Goal: Task Accomplishment & Management: Use online tool/utility

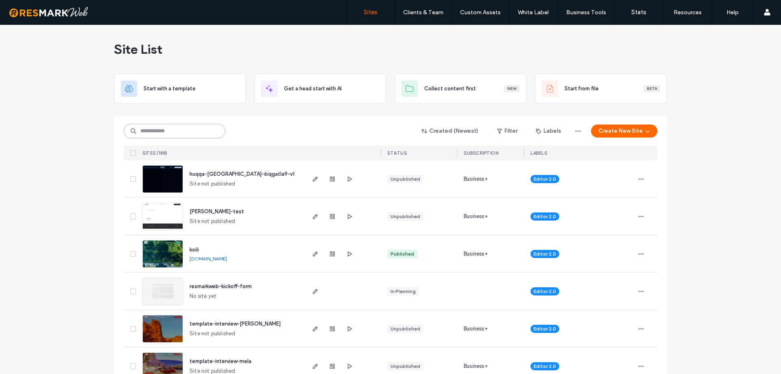
click at [192, 127] on input at bounding box center [175, 131] width 102 height 15
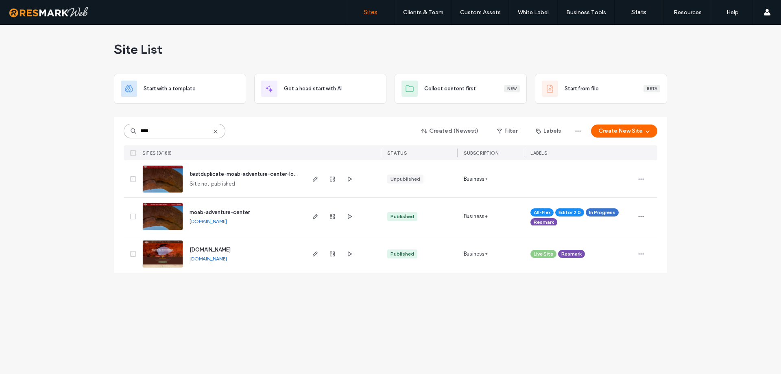
type input "****"
click at [173, 211] on img at bounding box center [163, 230] width 40 height 55
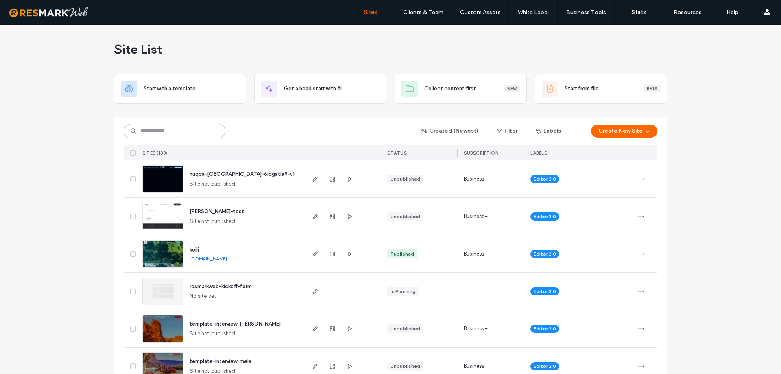
click at [196, 130] on input at bounding box center [175, 131] width 102 height 15
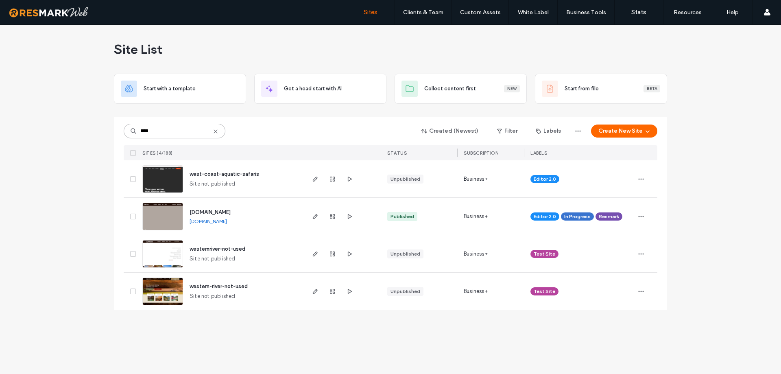
type input "****"
click at [159, 227] on img at bounding box center [163, 230] width 40 height 55
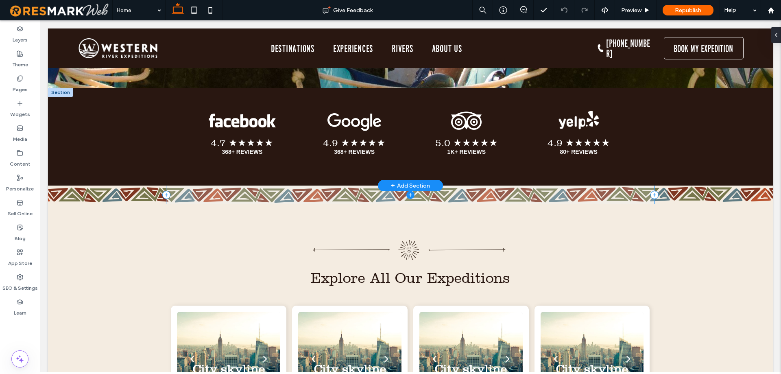
scroll to position [3009, 0]
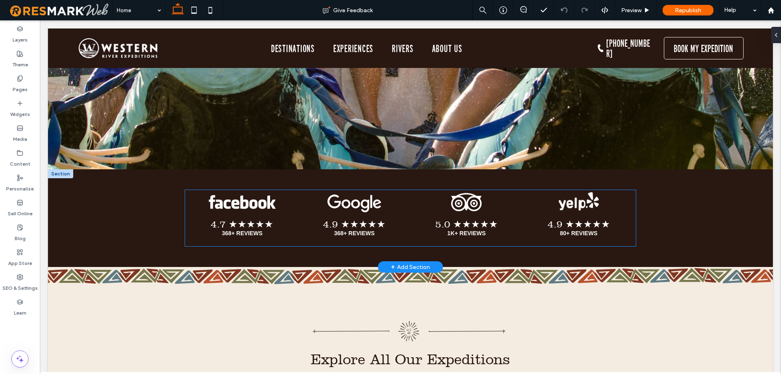
click at [291, 215] on span "4.7 ★★★★★ 368+ REVIEWS Button" at bounding box center [242, 228] width 110 height 32
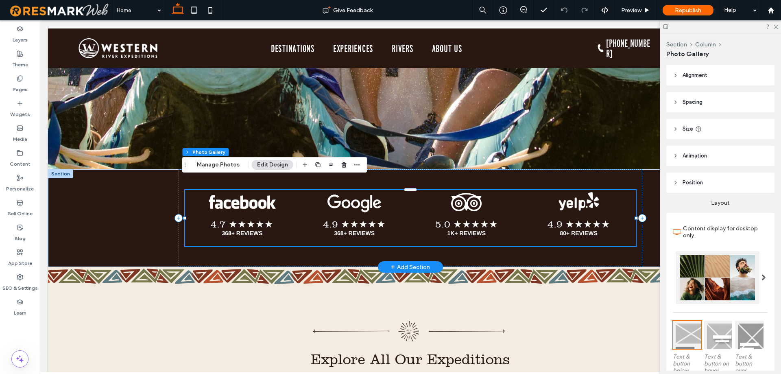
scroll to position [2998, 0]
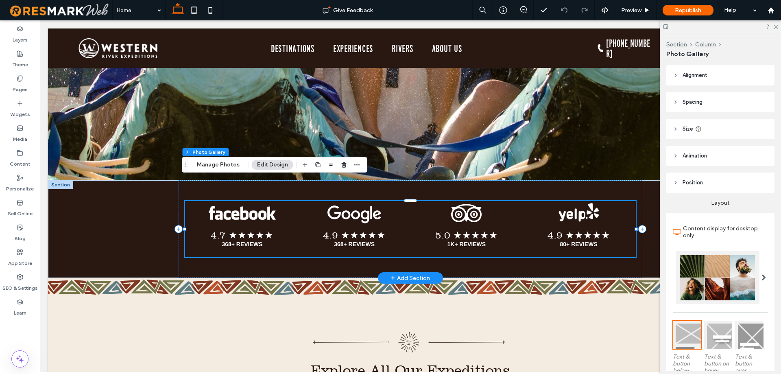
click at [257, 229] on h3 "4.7 ★★★★★" at bounding box center [242, 234] width 63 height 11
click at [63, 180] on div at bounding box center [60, 184] width 25 height 9
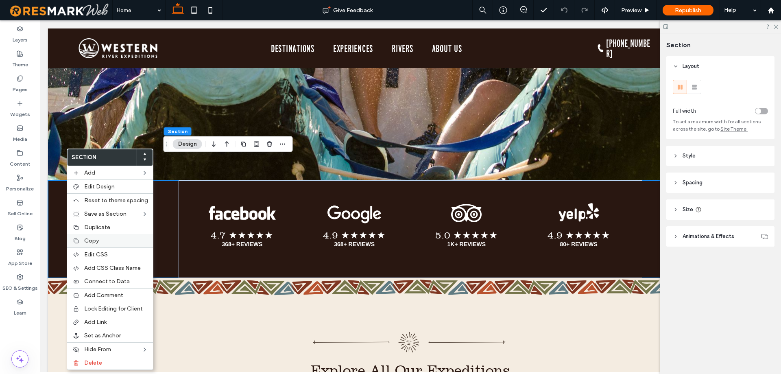
click at [91, 244] on div "Copy" at bounding box center [110, 240] width 86 height 13
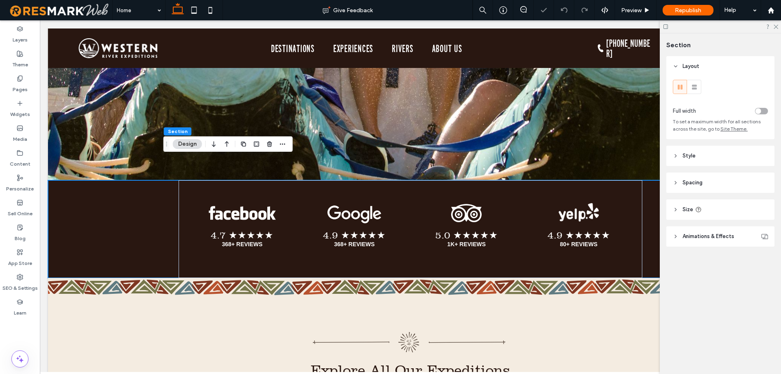
click at [27, 87] on div "Pages" at bounding box center [20, 84] width 40 height 25
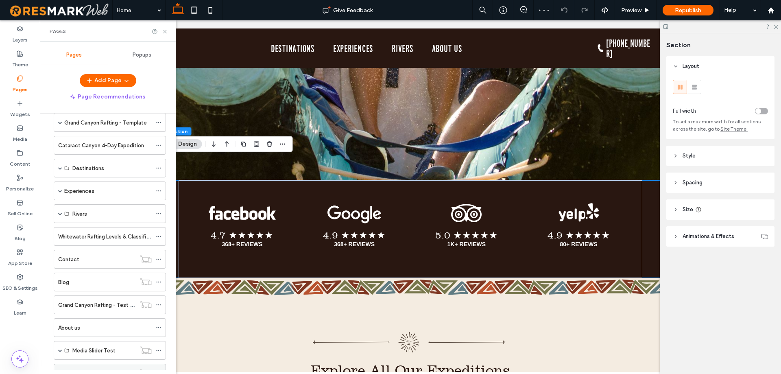
scroll to position [161, 0]
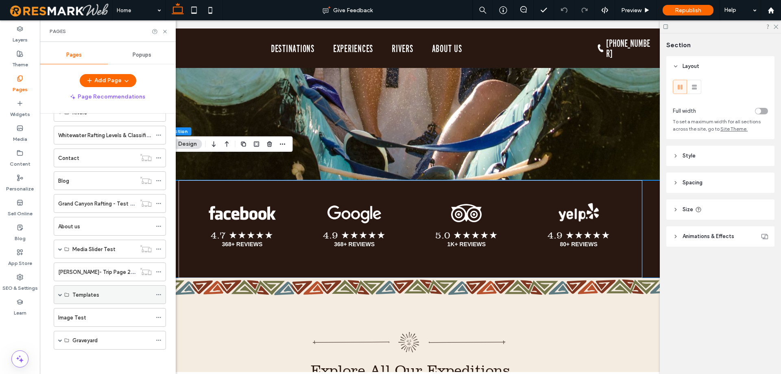
click at [61, 294] on span at bounding box center [60, 294] width 4 height 4
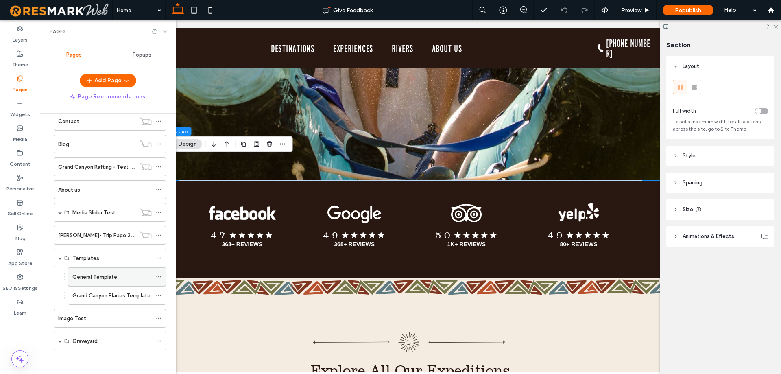
scroll to position [198, 0]
click at [112, 276] on label "General Template" at bounding box center [94, 276] width 45 height 14
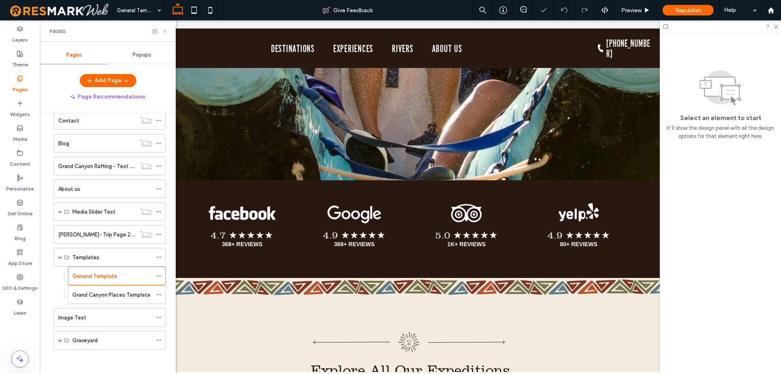
click at [165, 32] on use at bounding box center [164, 31] width 3 height 3
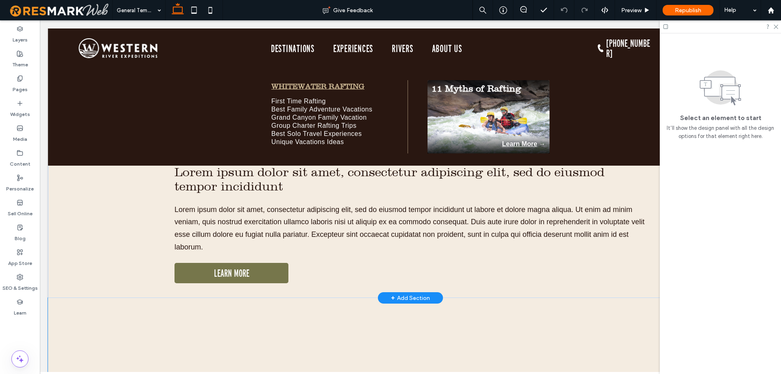
scroll to position [3985, 0]
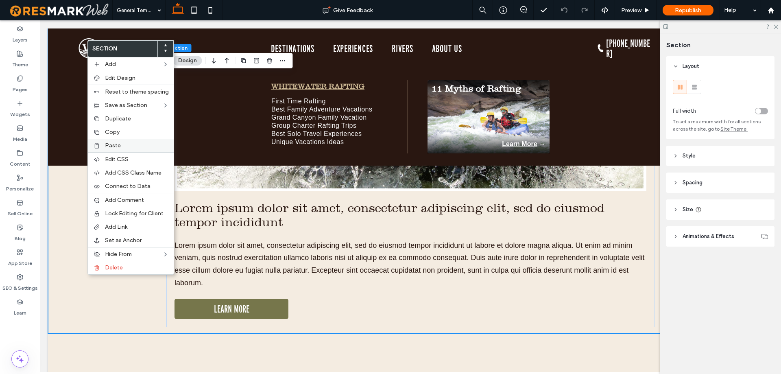
click at [137, 148] on label "Paste" at bounding box center [137, 145] width 64 height 7
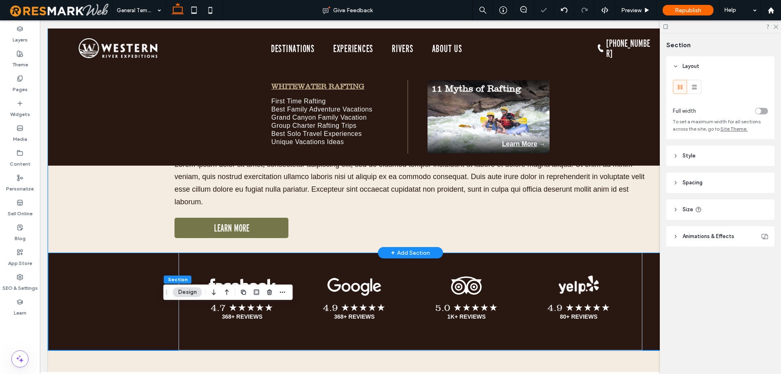
scroll to position [4066, 0]
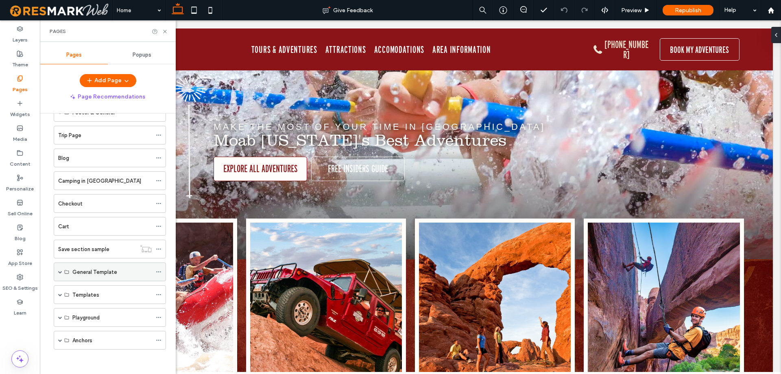
click at [59, 272] on span at bounding box center [60, 272] width 4 height 4
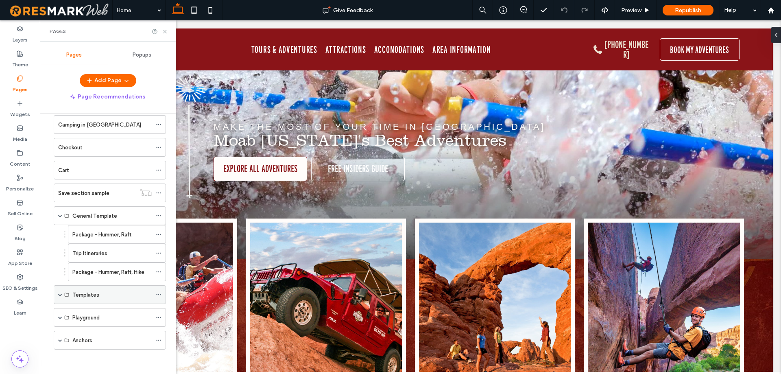
click at [61, 294] on span at bounding box center [60, 294] width 4 height 4
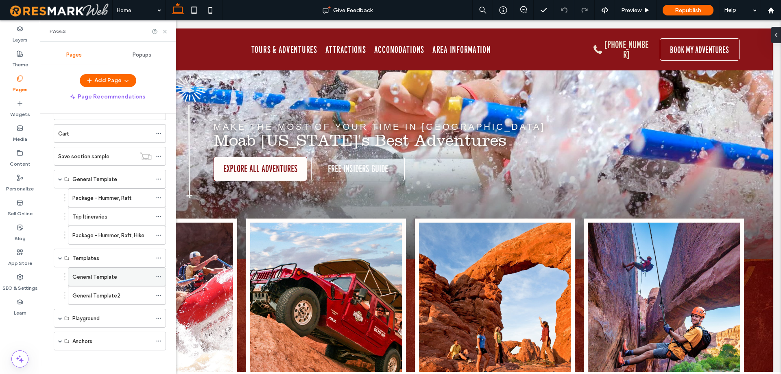
scroll to position [255, 0]
click at [100, 294] on label "General Template2" at bounding box center [96, 294] width 48 height 14
click at [164, 32] on icon at bounding box center [165, 31] width 6 height 6
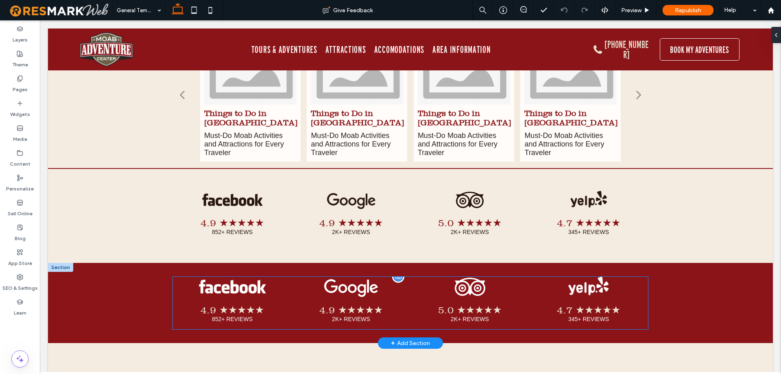
scroll to position [1830, 0]
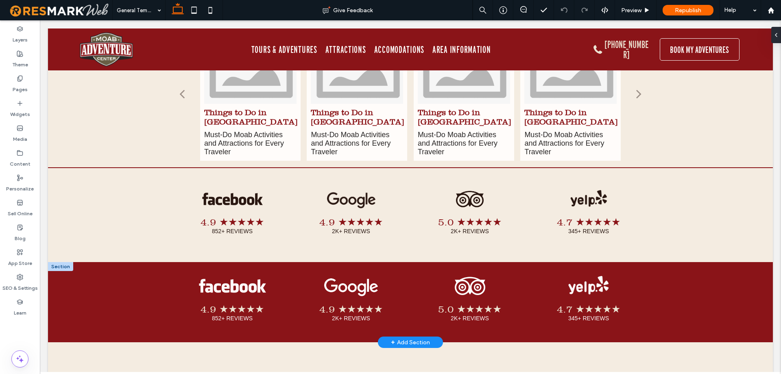
click at [410, 337] on div "+ Add Section" at bounding box center [410, 341] width 39 height 9
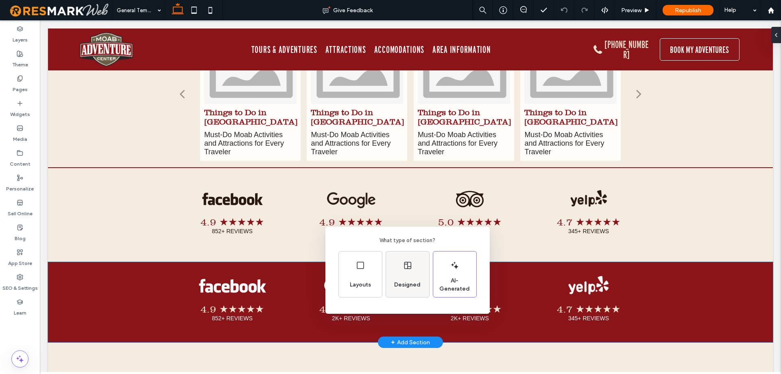
click at [399, 285] on span "Designed" at bounding box center [407, 285] width 33 height 8
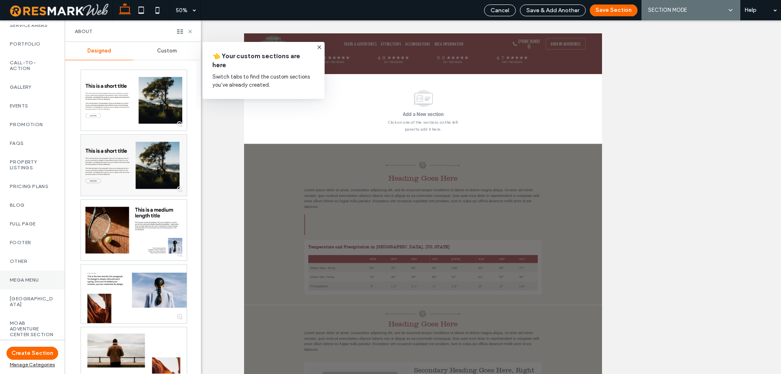
scroll to position [407, 0]
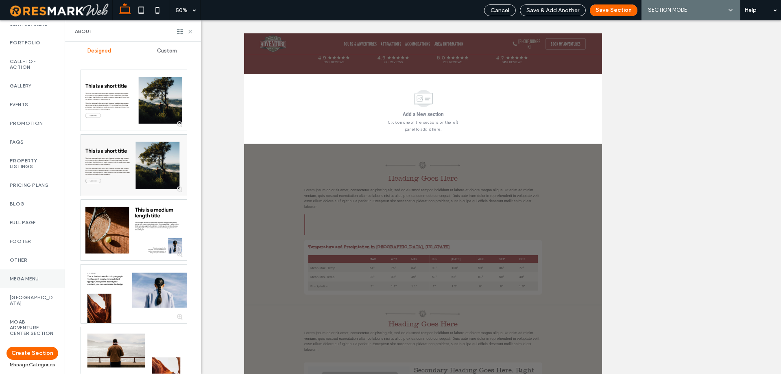
click at [31, 288] on div "Mega menu" at bounding box center [32, 278] width 65 height 19
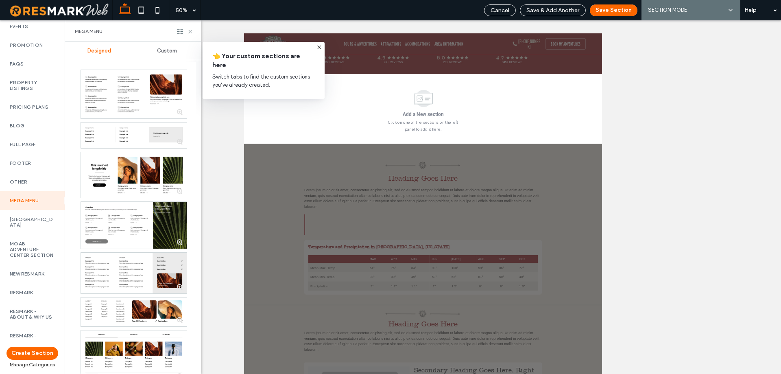
scroll to position [488, 0]
click at [30, 255] on label "Moab Adventure Center Section" at bounding box center [32, 245] width 45 height 17
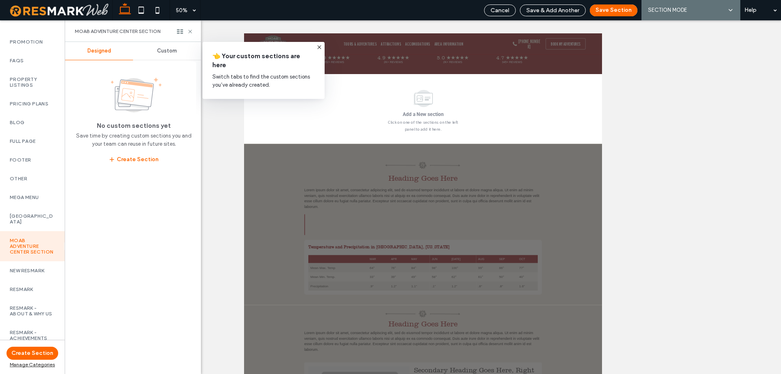
click at [165, 54] on div "Custom" at bounding box center [167, 51] width 68 height 18
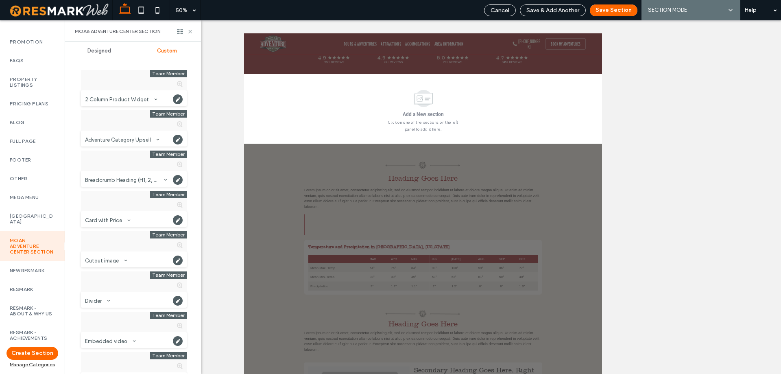
click at [111, 53] on div "Designed" at bounding box center [99, 51] width 68 height 18
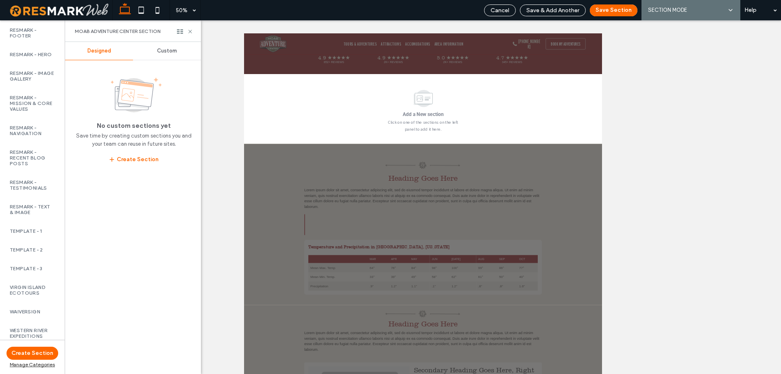
scroll to position [975, 0]
click at [37, 327] on label "Western River Expeditions" at bounding box center [32, 332] width 45 height 11
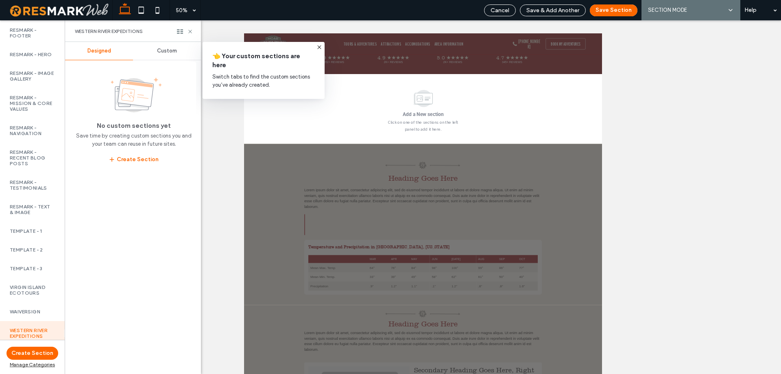
click at [158, 50] on span "Custom" at bounding box center [167, 51] width 20 height 7
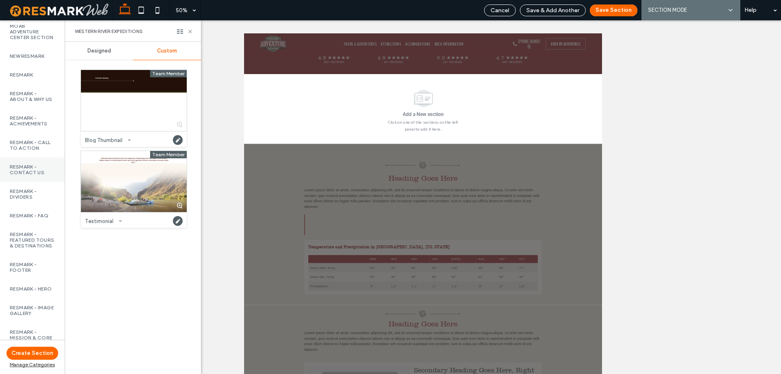
scroll to position [690, 0]
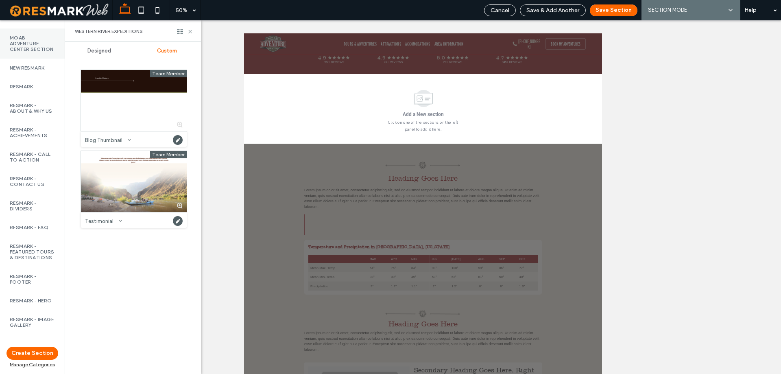
click at [22, 59] on div "Moab Adventure Center Section" at bounding box center [32, 43] width 65 height 30
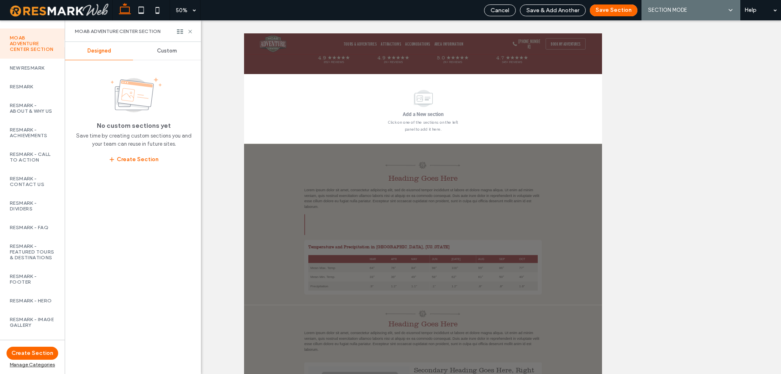
click at [164, 57] on div "Custom" at bounding box center [167, 51] width 68 height 18
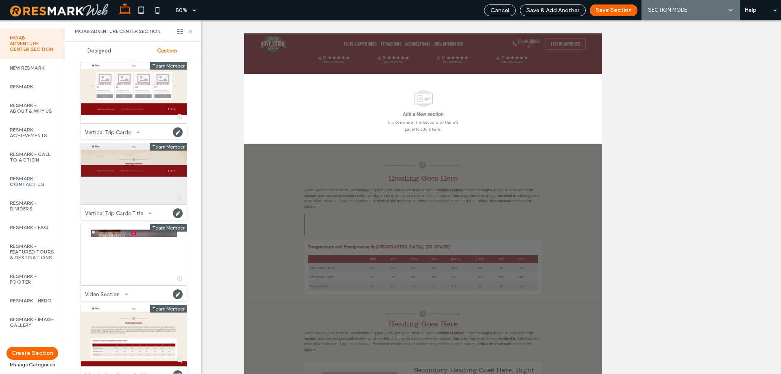
scroll to position [2854, 0]
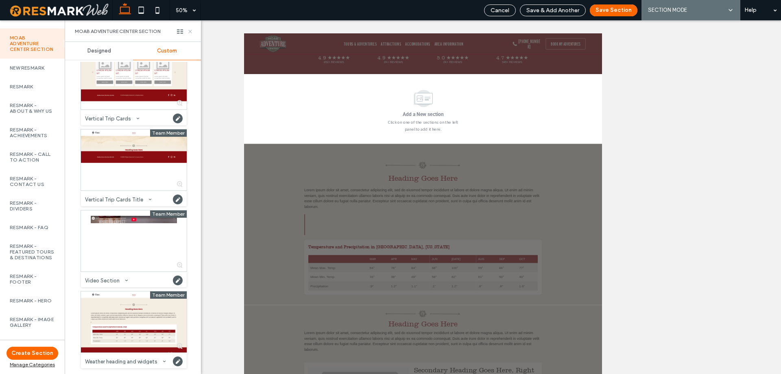
drag, startPoint x: 192, startPoint y: 33, endPoint x: 381, endPoint y: 137, distance: 215.5
click at [192, 33] on icon at bounding box center [190, 31] width 6 height 6
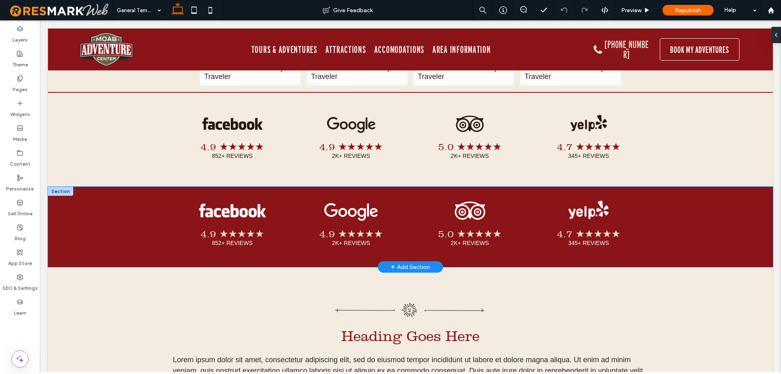
scroll to position [1824, 0]
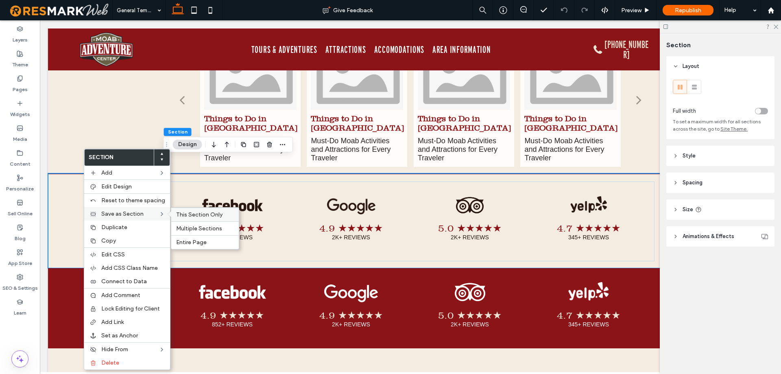
click at [201, 213] on span "This Section Only" at bounding box center [199, 214] width 46 height 7
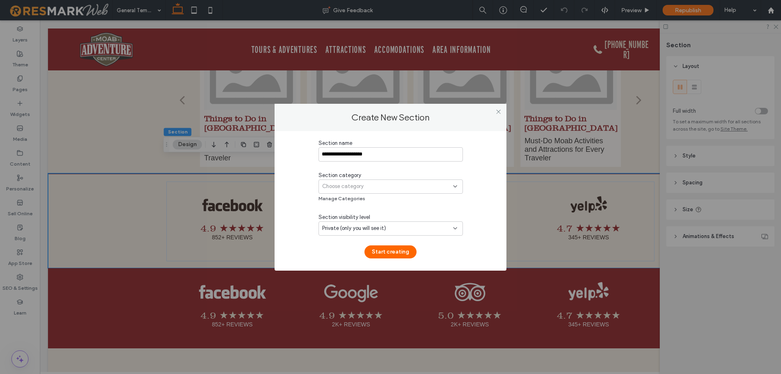
type input "**********"
click at [408, 186] on div "Choose category" at bounding box center [387, 186] width 131 height 8
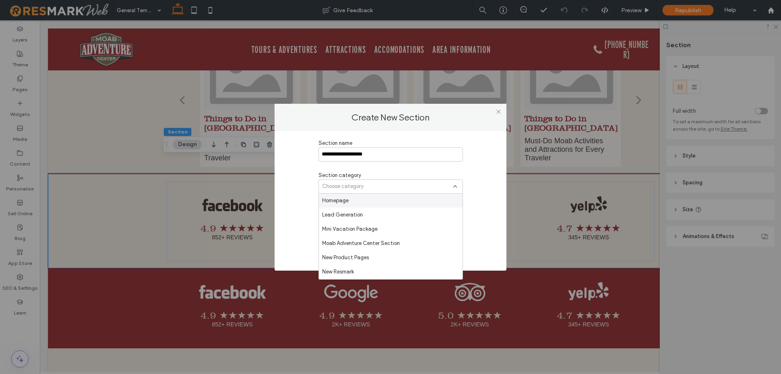
scroll to position [651, 0]
click at [399, 200] on div "Moab Adventure Center Section" at bounding box center [391, 205] width 144 height 14
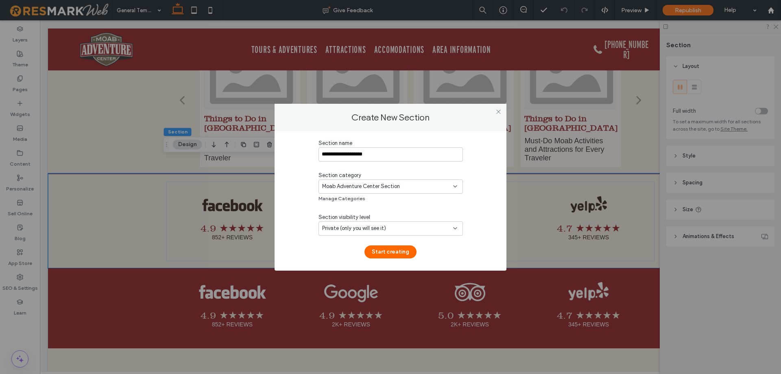
click at [431, 225] on div "Private (only you will see it)" at bounding box center [387, 228] width 131 height 8
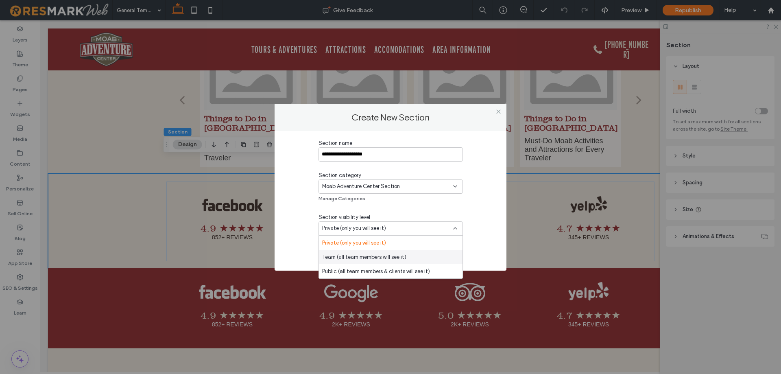
click at [382, 260] on span "Team (all team members will see it)" at bounding box center [364, 257] width 84 height 8
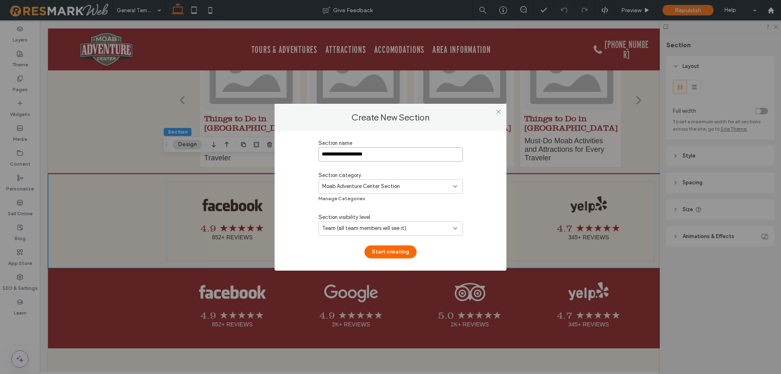
click at [410, 155] on input "**********" at bounding box center [390, 154] width 144 height 14
click at [406, 253] on button "Start creating" at bounding box center [390, 251] width 52 height 13
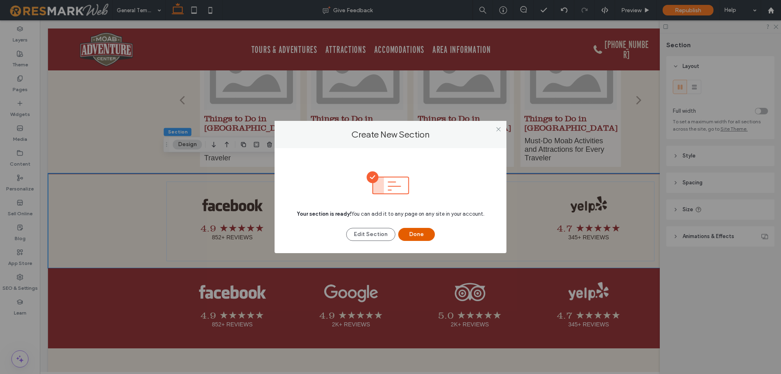
click at [426, 232] on button "Done" at bounding box center [416, 234] width 37 height 13
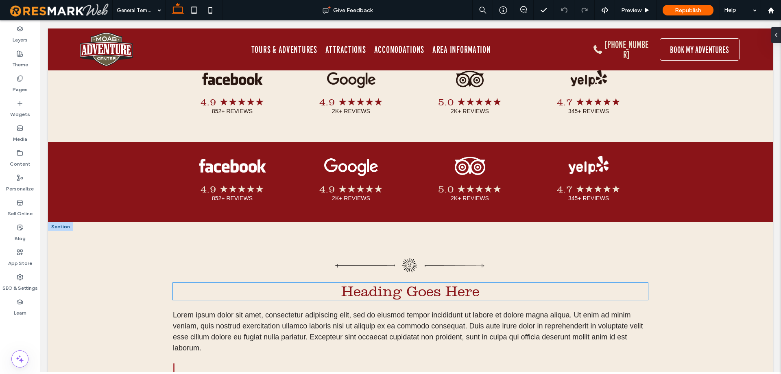
scroll to position [1870, 0]
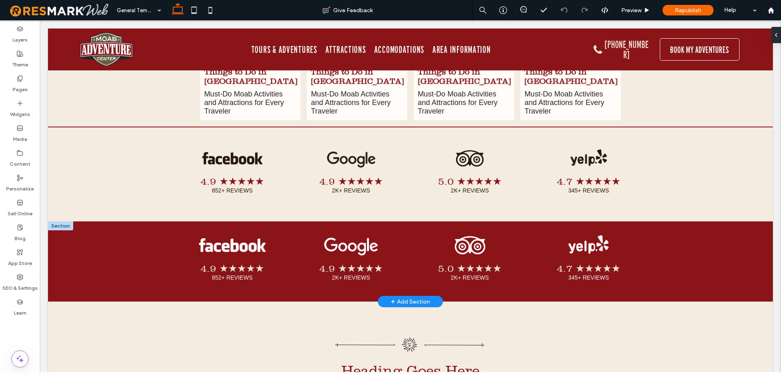
click at [61, 221] on div at bounding box center [60, 225] width 25 height 9
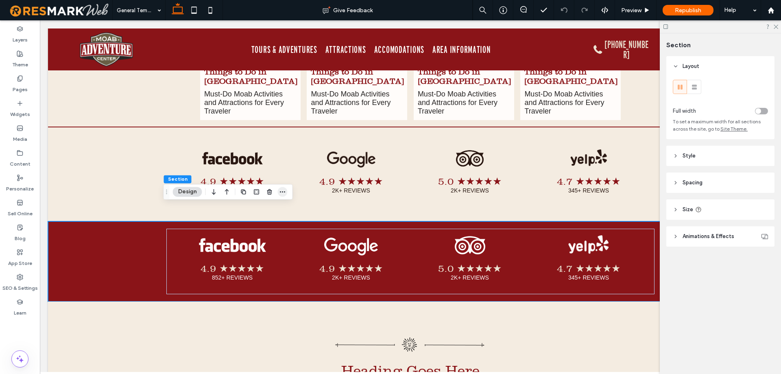
click at [285, 192] on icon "button" at bounding box center [282, 191] width 7 height 7
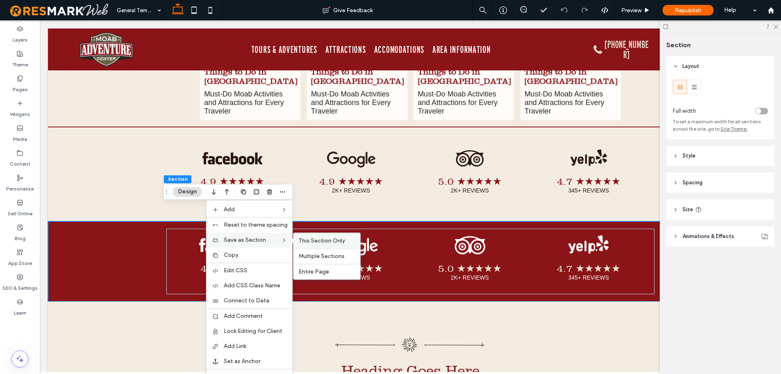
click at [315, 243] on span "This Section Only" at bounding box center [321, 240] width 46 height 7
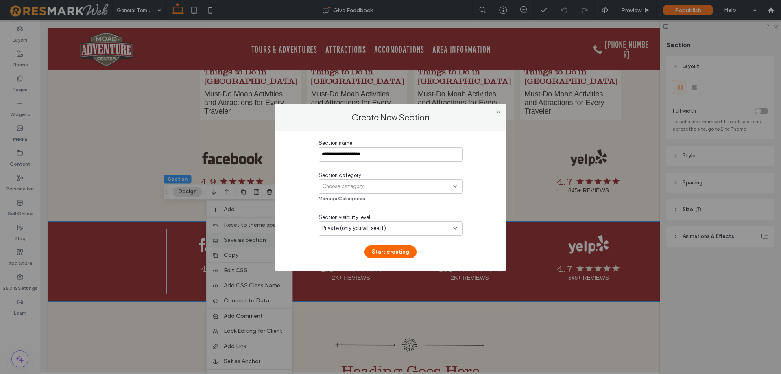
type input "**********"
click at [394, 186] on div "Choose category" at bounding box center [387, 186] width 131 height 8
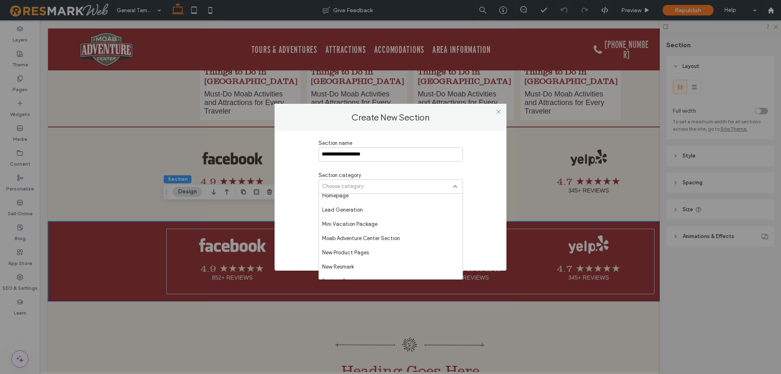
scroll to position [618, 0]
click at [402, 237] on div "Moab Adventure Center Section" at bounding box center [391, 237] width 144 height 14
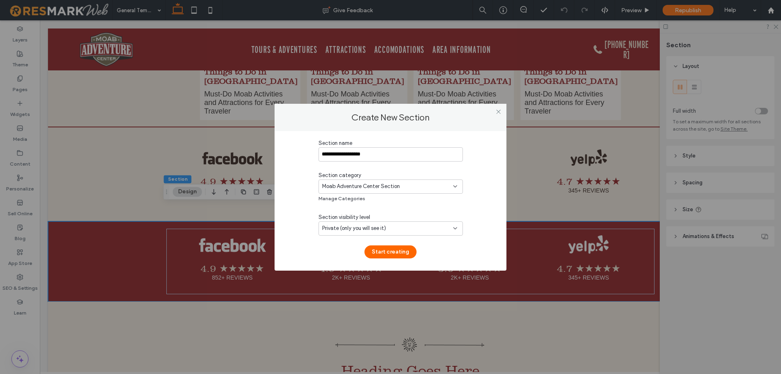
click at [441, 231] on div "Private (only you will see it)" at bounding box center [387, 228] width 131 height 8
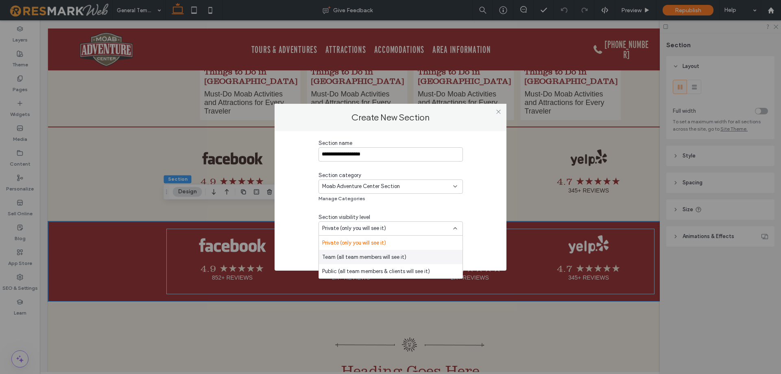
click at [427, 256] on div "Team (all team members will see it)" at bounding box center [391, 257] width 144 height 14
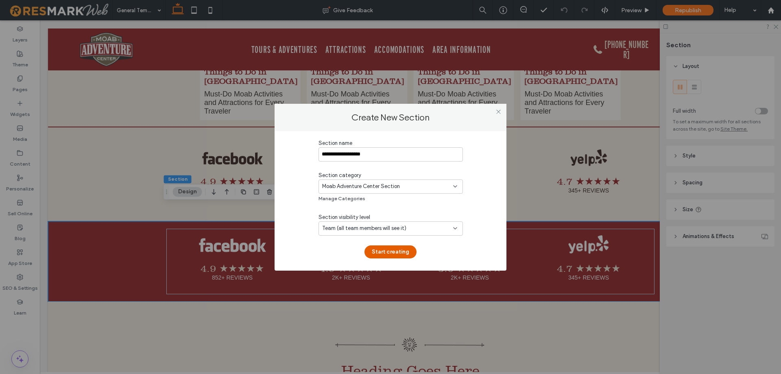
click at [397, 256] on button "Start creating" at bounding box center [390, 251] width 52 height 13
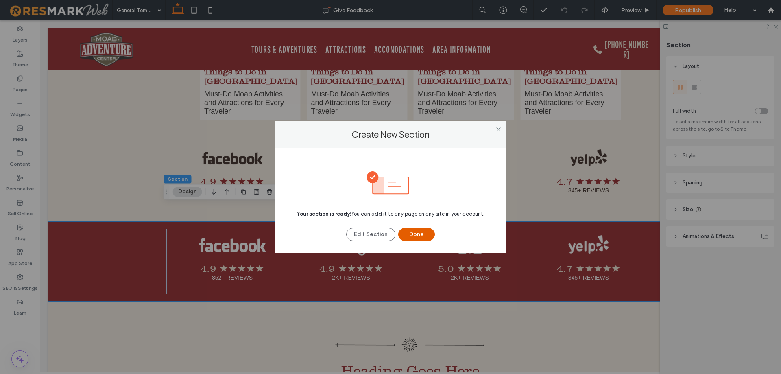
click at [429, 229] on button "Done" at bounding box center [416, 234] width 37 height 13
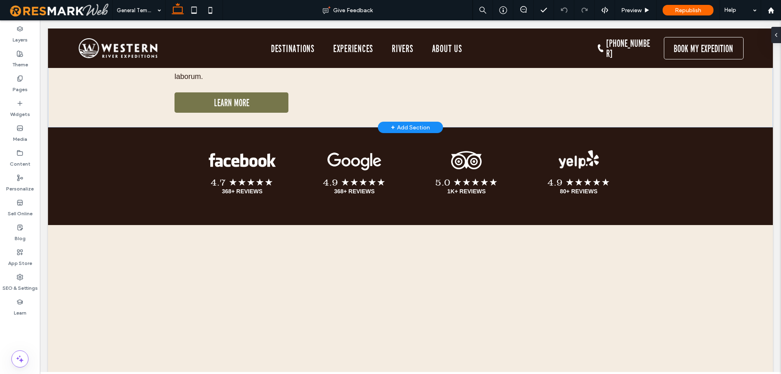
scroll to position [4147, 0]
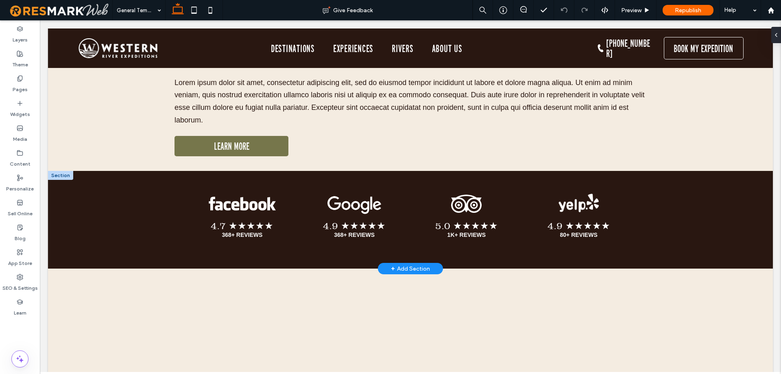
click at [412, 273] on div "+ Add Section" at bounding box center [410, 268] width 39 height 9
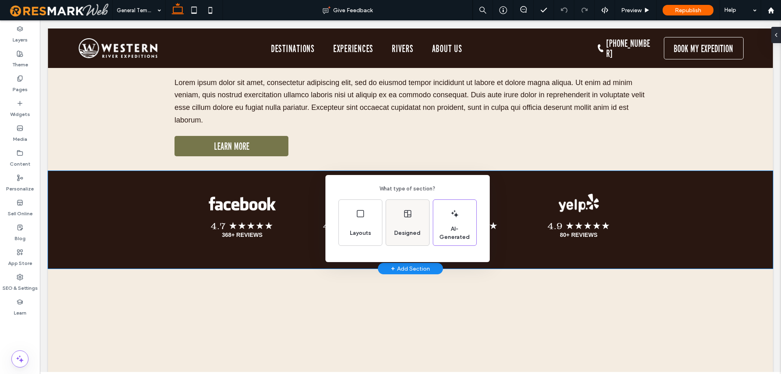
click at [405, 233] on span "Designed" at bounding box center [407, 233] width 33 height 8
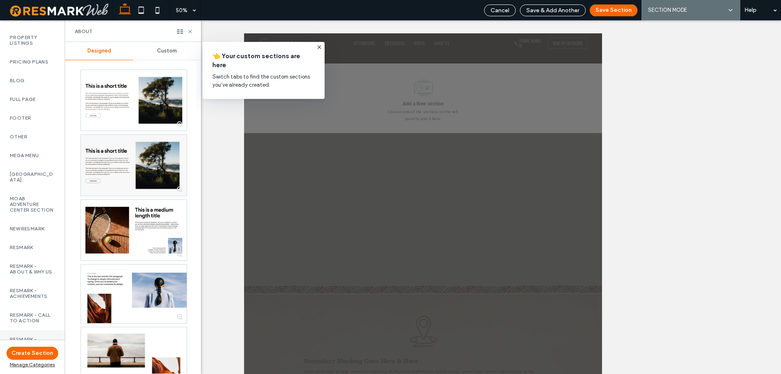
scroll to position [528, 0]
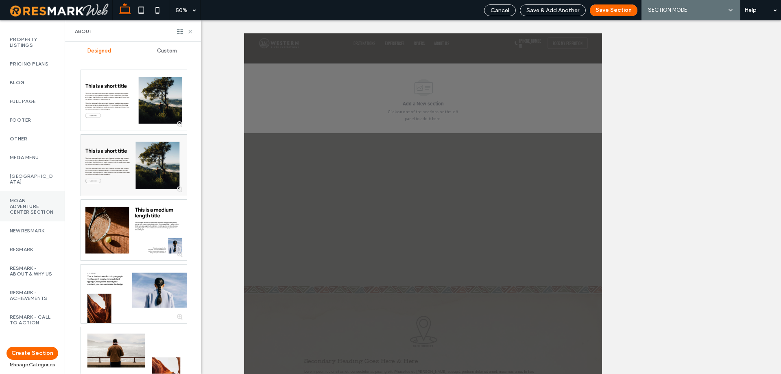
click at [26, 215] on label "Moab Adventure Center Section" at bounding box center [32, 206] width 45 height 17
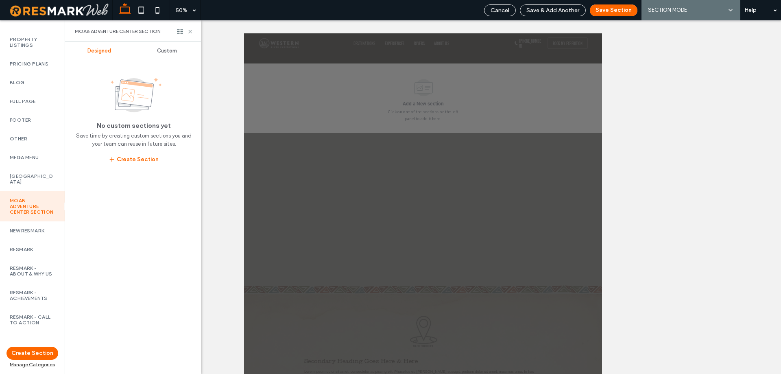
click at [168, 52] on span "Custom" at bounding box center [167, 51] width 20 height 7
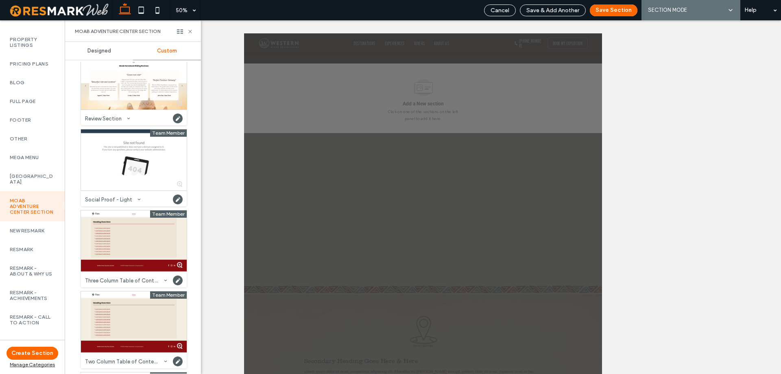
scroll to position [2609, 0]
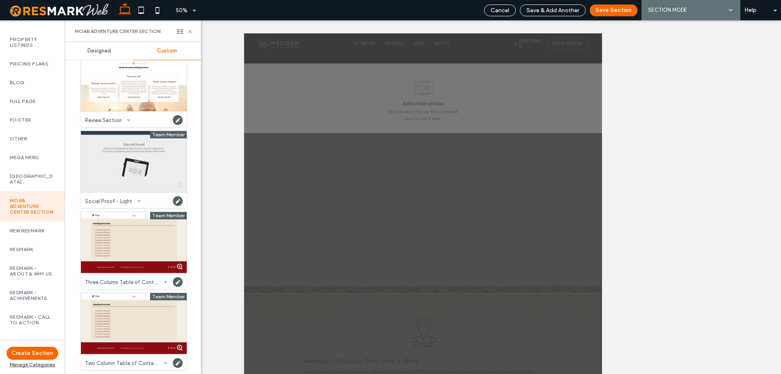
click at [131, 178] on div at bounding box center [134, 161] width 106 height 61
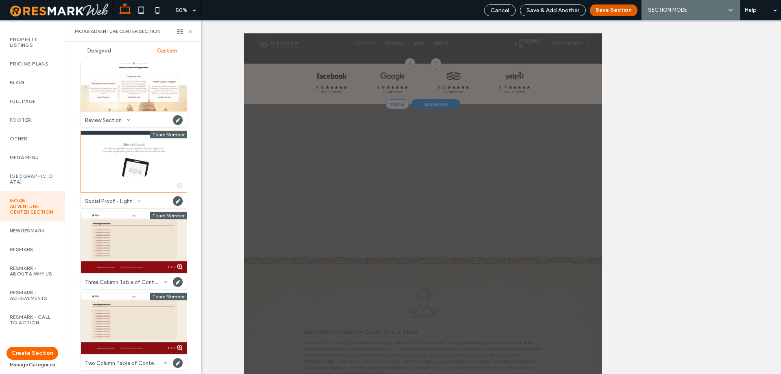
click at [619, 13] on button "Save Section" at bounding box center [614, 10] width 48 height 12
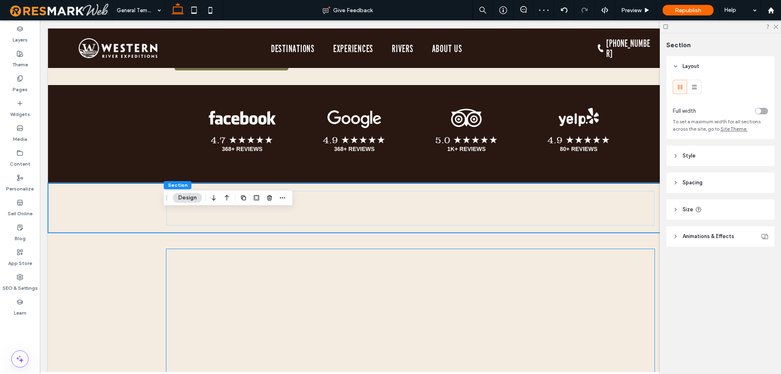
scroll to position [4211, 0]
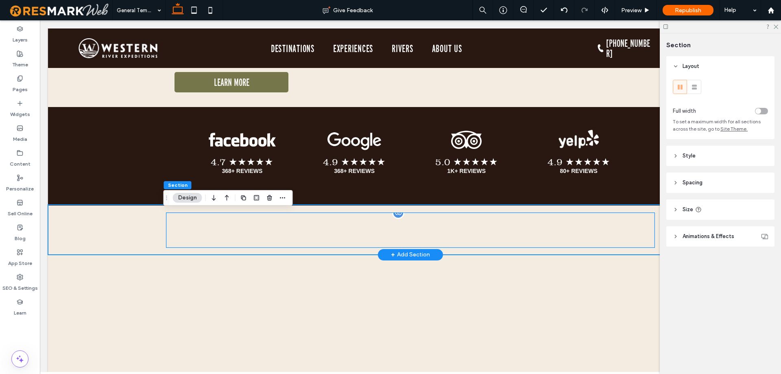
click at [316, 233] on link at bounding box center [349, 230] width 122 height 18
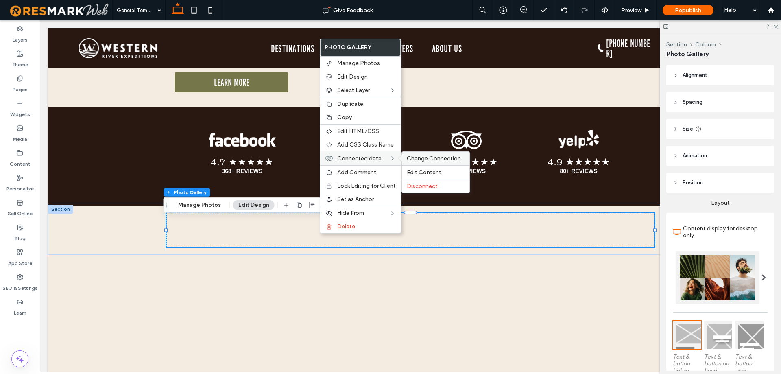
click at [429, 161] on span "Change Connection" at bounding box center [434, 158] width 54 height 7
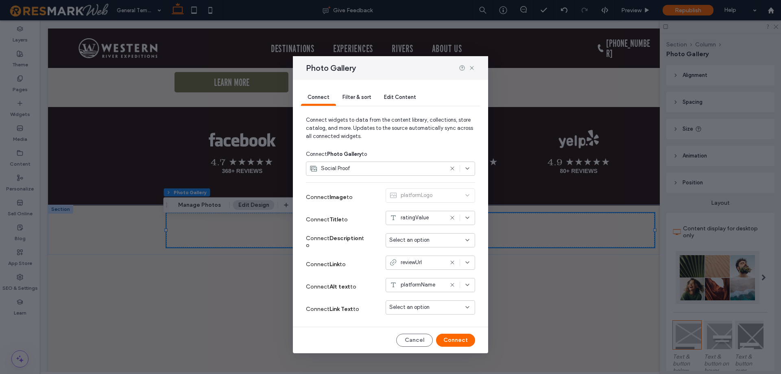
click at [435, 170] on div "Social Proof" at bounding box center [376, 168] width 134 height 8
click at [345, 197] on span "Social Proof" at bounding box center [338, 197] width 29 height 8
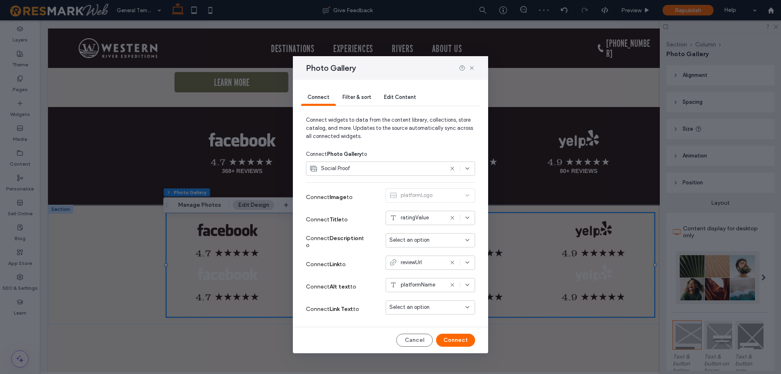
click at [423, 241] on span "Select an option" at bounding box center [409, 240] width 40 height 8
click at [426, 217] on span "ratingValue" at bounding box center [415, 217] width 28 height 8
click at [427, 245] on span "ratingValue" at bounding box center [418, 246] width 28 height 8
click at [431, 245] on div "Select an option" at bounding box center [429, 240] width 89 height 14
click at [430, 281] on span "reivewCount" at bounding box center [419, 283] width 30 height 8
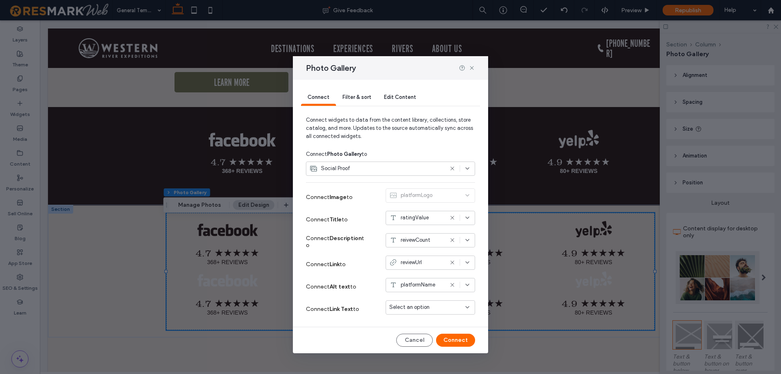
click at [438, 311] on div "Select an option" at bounding box center [425, 307] width 72 height 8
click at [360, 316] on label "Connect Link Text to" at bounding box center [336, 308] width 61 height 15
click at [358, 98] on span "Filter & sort" at bounding box center [356, 97] width 28 height 6
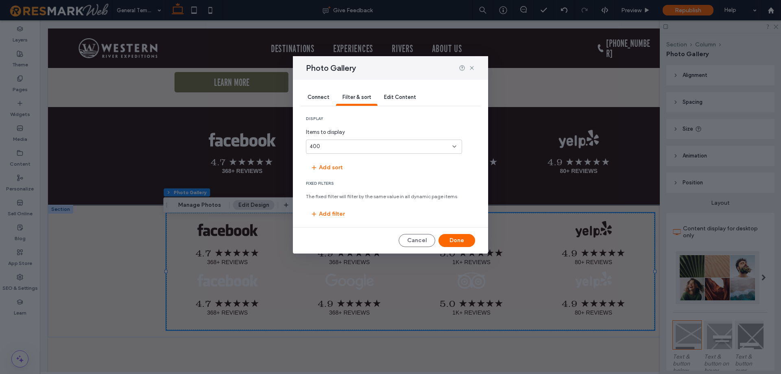
click at [383, 148] on div "400" at bounding box center [378, 146] width 139 height 8
click at [418, 174] on div "10" at bounding box center [383, 175] width 155 height 14
click at [398, 148] on div "10" at bounding box center [378, 146] width 139 height 8
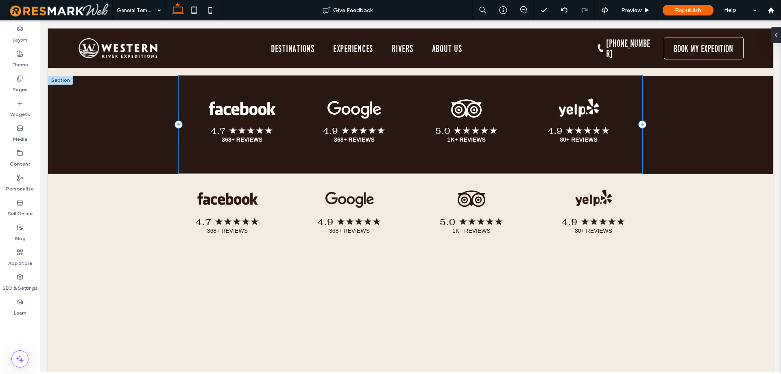
scroll to position [4229, 0]
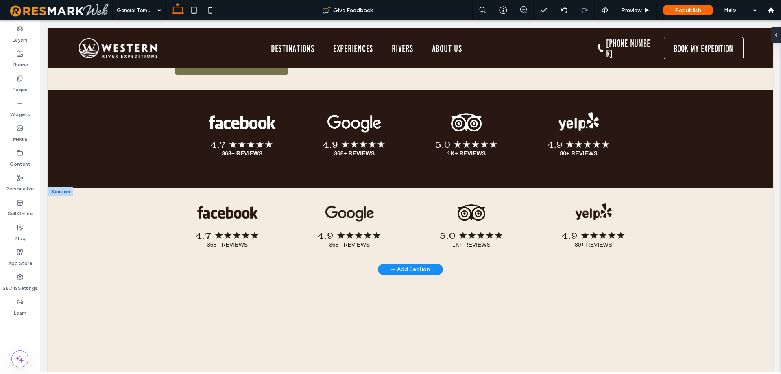
click at [411, 271] on div "+ Add Section" at bounding box center [410, 269] width 39 height 9
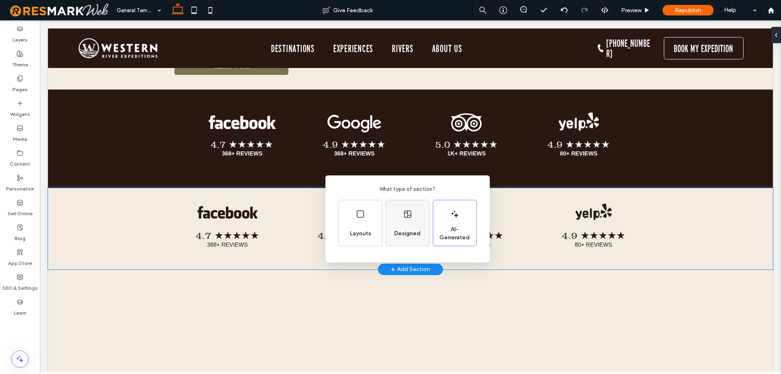
click at [391, 226] on div "Designed" at bounding box center [407, 223] width 43 height 46
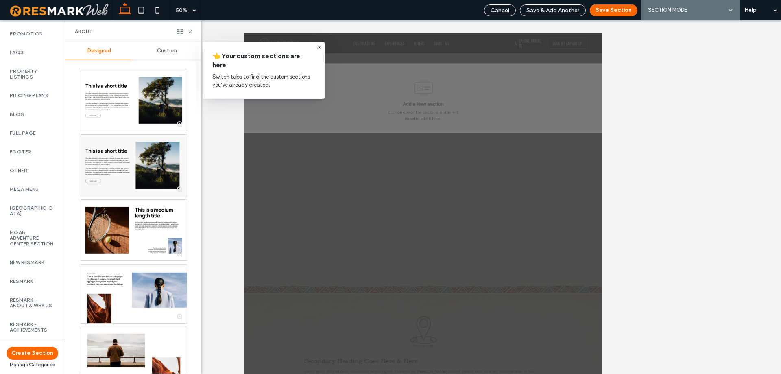
scroll to position [487, 0]
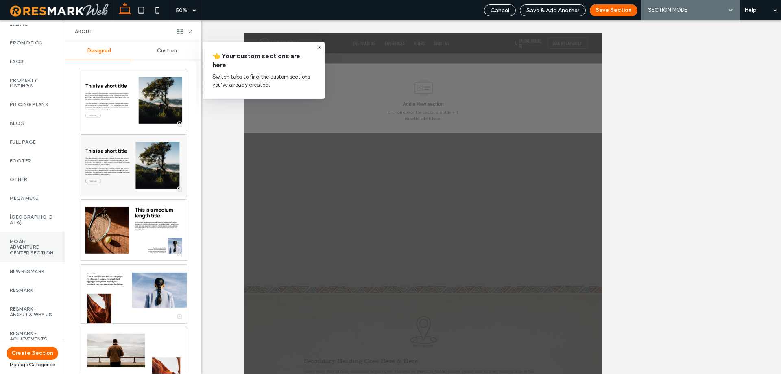
click at [31, 253] on label "Moab Adventure Center Section" at bounding box center [32, 246] width 45 height 17
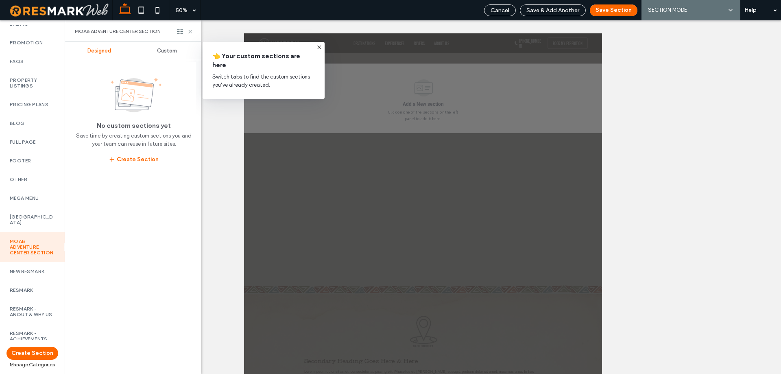
click at [162, 56] on div "Custom" at bounding box center [167, 51] width 68 height 18
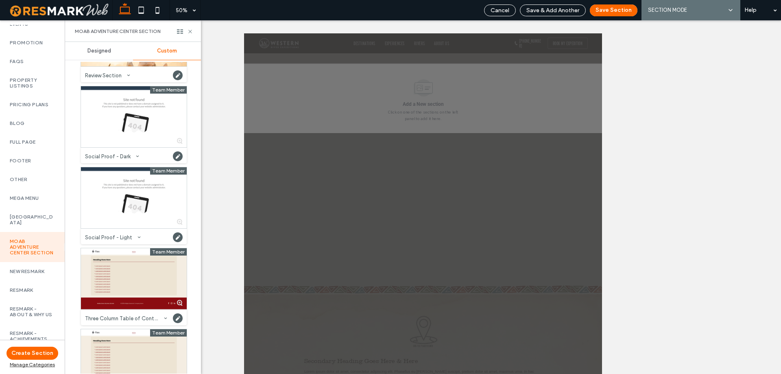
scroll to position [2650, 0]
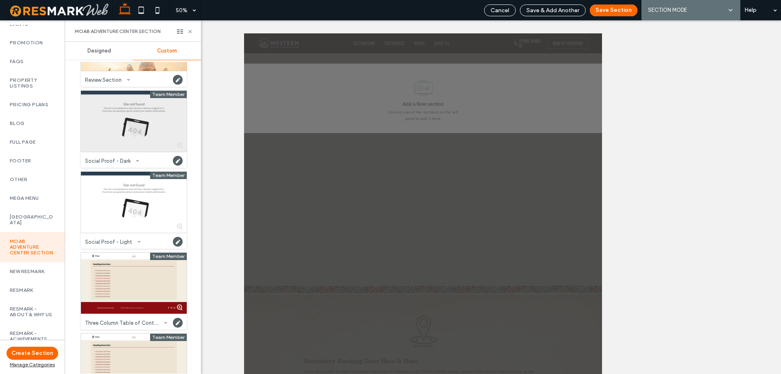
click at [142, 142] on div at bounding box center [134, 121] width 106 height 61
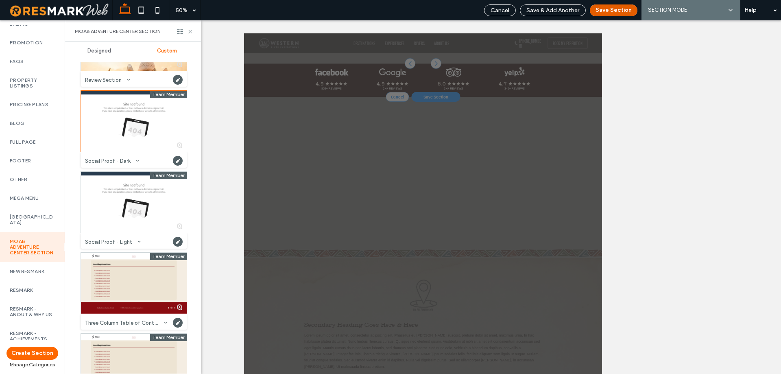
click at [614, 10] on button "Save Section" at bounding box center [614, 10] width 48 height 12
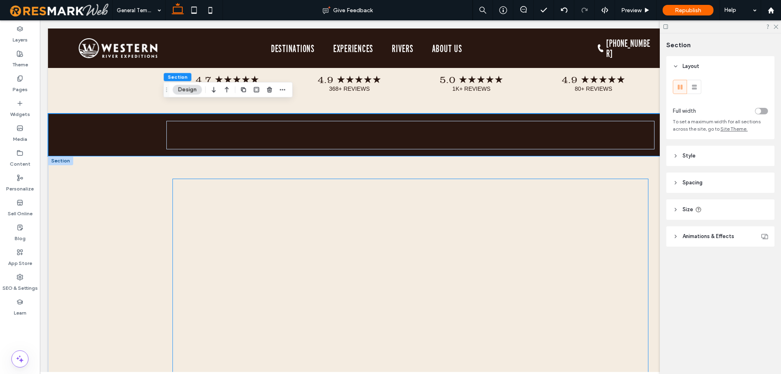
scroll to position [4374, 0]
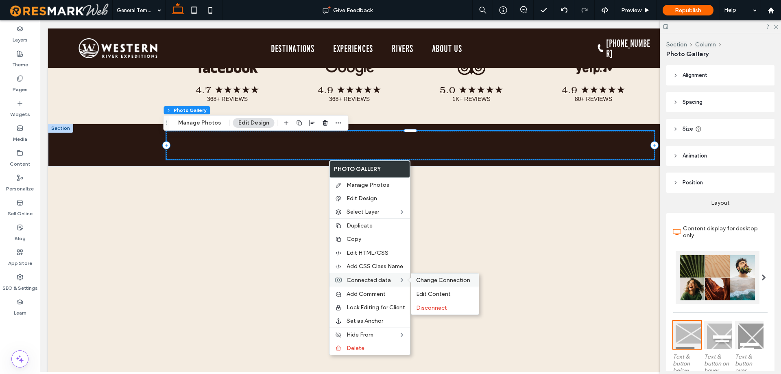
click at [442, 278] on span "Change Connection" at bounding box center [443, 279] width 54 height 7
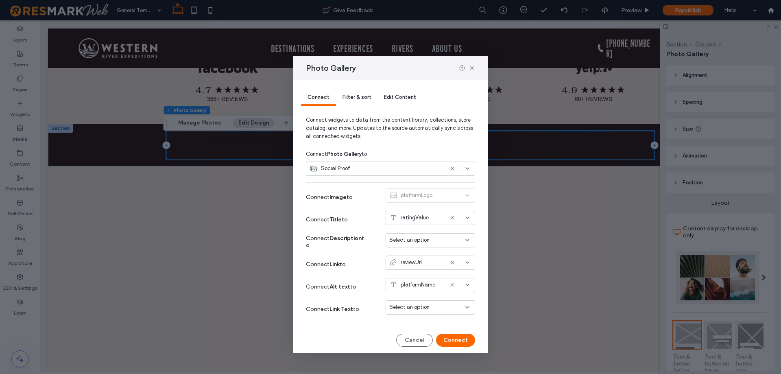
click at [348, 172] on span "Social Proof" at bounding box center [335, 168] width 29 height 8
click at [347, 200] on span "Social Proof" at bounding box center [338, 197] width 29 height 8
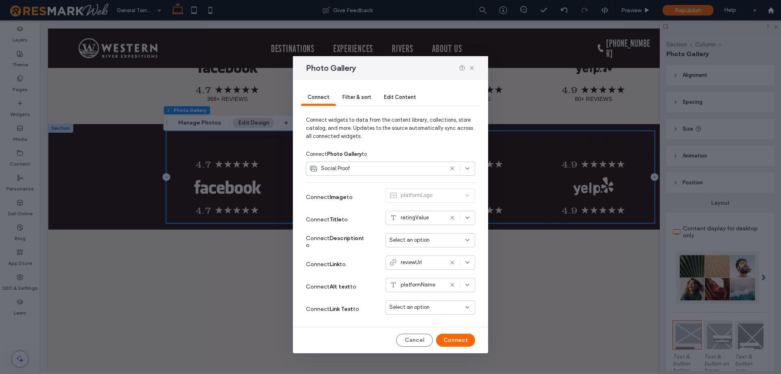
click at [423, 242] on span "Select an option" at bounding box center [409, 240] width 40 height 8
click at [433, 281] on span "reivewCount" at bounding box center [419, 283] width 30 height 8
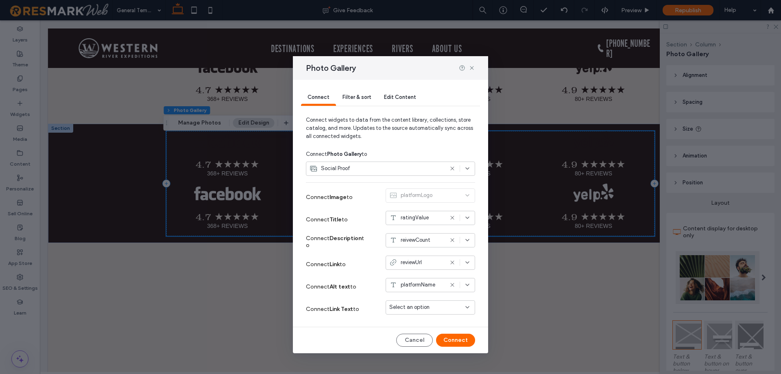
click at [362, 102] on div "Filter & sort" at bounding box center [356, 97] width 41 height 16
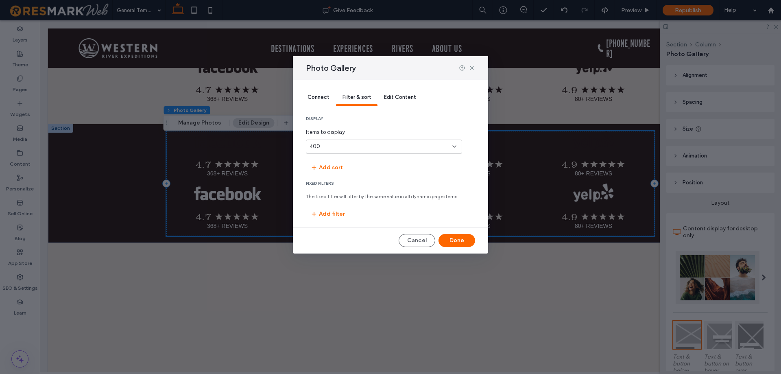
click at [400, 146] on div "400" at bounding box center [378, 146] width 139 height 8
click at [390, 171] on div "10" at bounding box center [383, 175] width 155 height 14
click at [327, 218] on button "Add filter" at bounding box center [328, 213] width 44 height 13
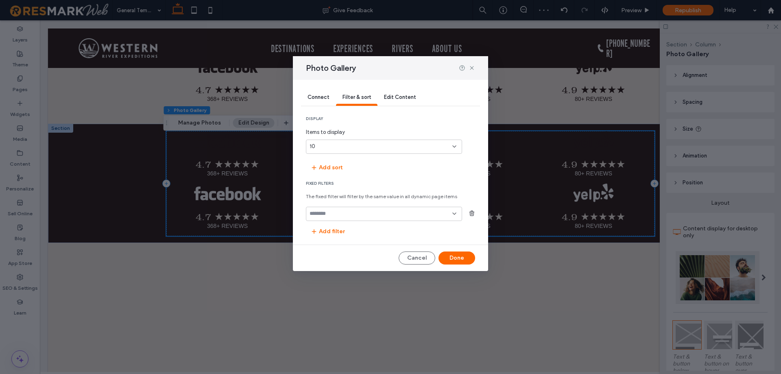
click at [403, 211] on input "fields-dropdown" at bounding box center [380, 213] width 143 height 7
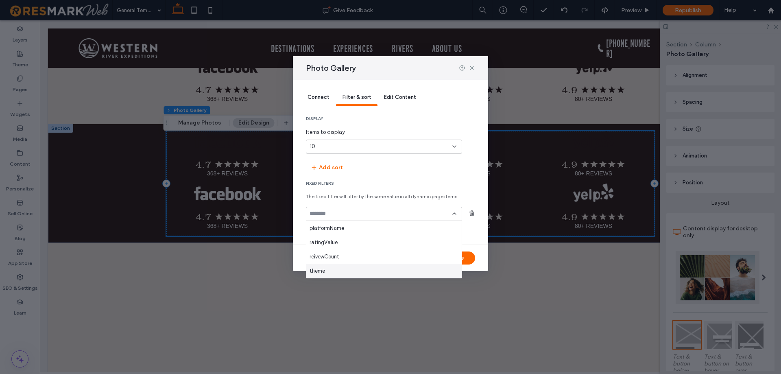
click at [333, 269] on div "theme" at bounding box center [383, 270] width 155 height 14
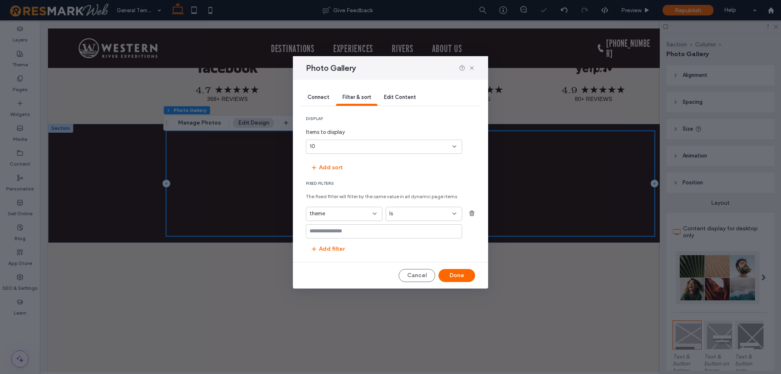
click at [386, 230] on input "values-textbox" at bounding box center [380, 231] width 143 height 7
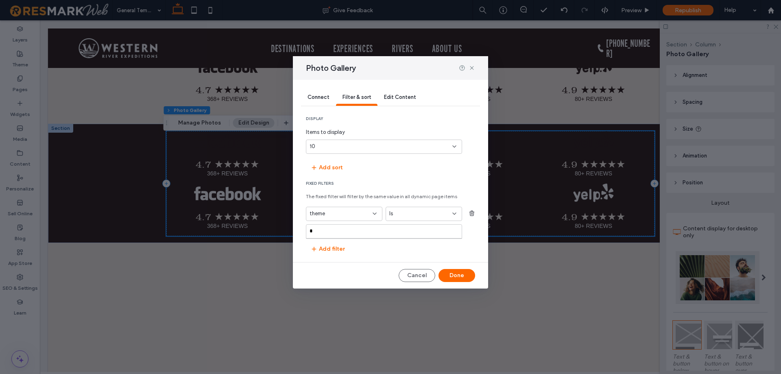
type input "*"
click at [379, 258] on div "Connect Filter & sort Edit Content display Items to display 10 Add sort Fixed F…" at bounding box center [390, 184] width 195 height 209
click at [382, 237] on div at bounding box center [384, 231] width 156 height 14
click at [368, 257] on div "Dark" at bounding box center [383, 260] width 155 height 14
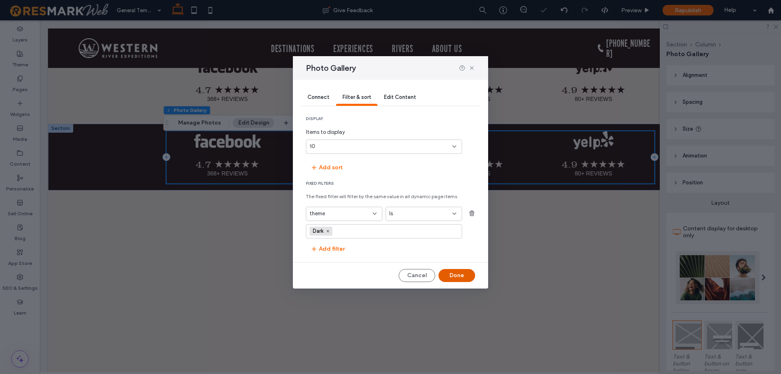
click at [446, 274] on button "Done" at bounding box center [456, 275] width 37 height 13
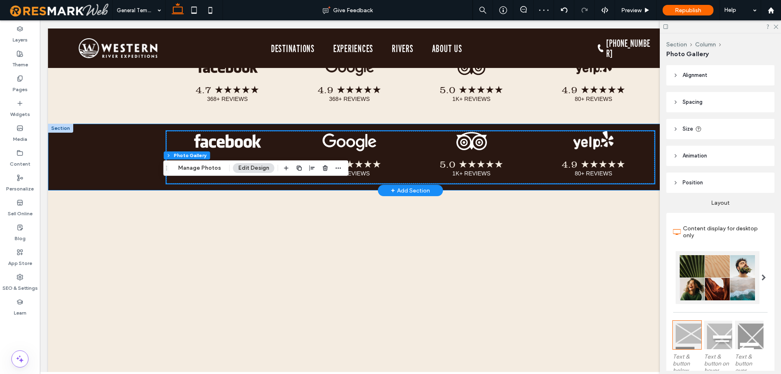
scroll to position [4293, 0]
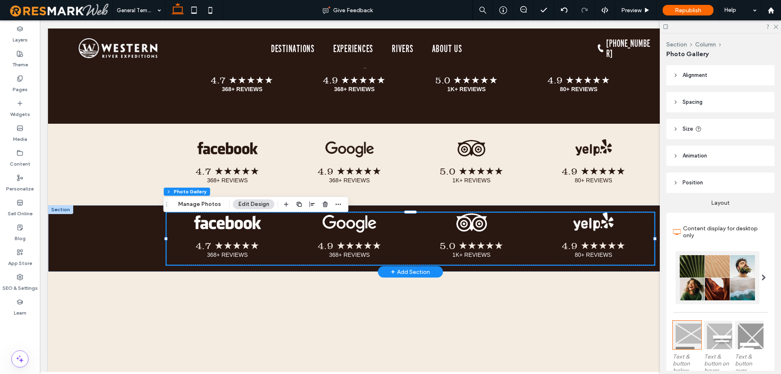
click at [65, 213] on div at bounding box center [60, 209] width 25 height 9
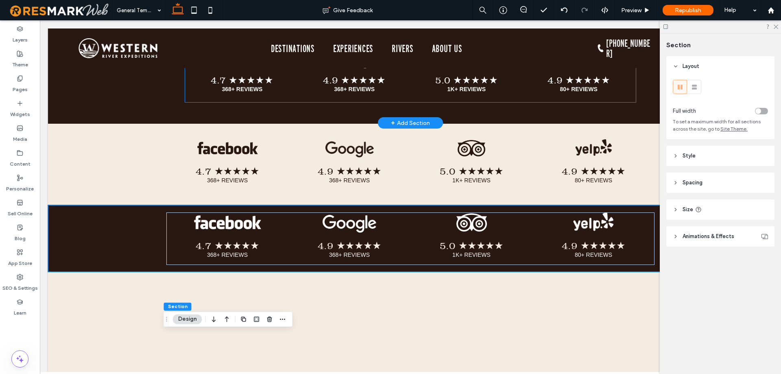
scroll to position [4171, 0]
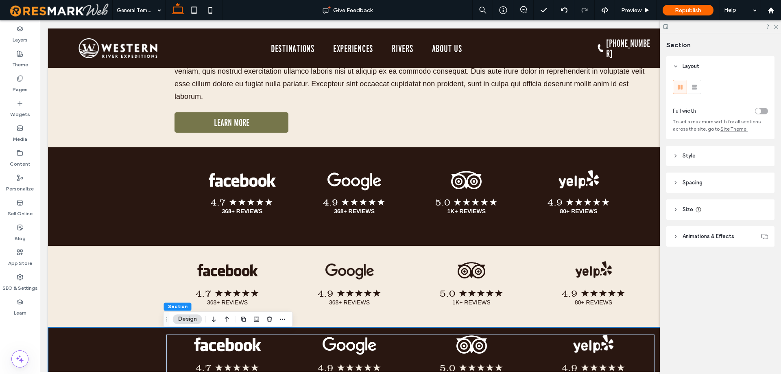
click at [685, 155] on span "Style" at bounding box center [688, 156] width 13 height 8
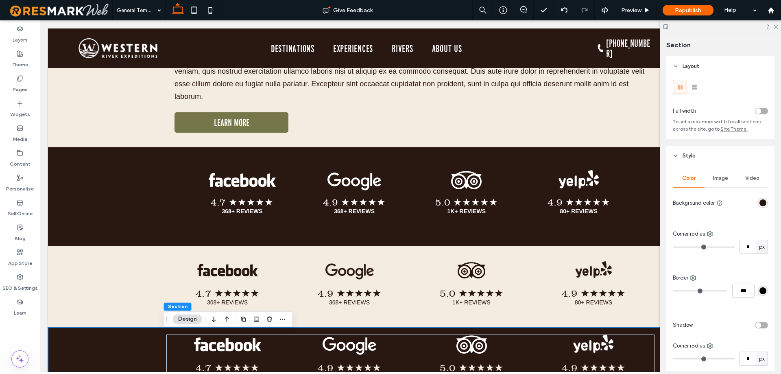
click at [760, 200] on div "rgba(41, 23, 17, 1)" at bounding box center [762, 202] width 7 height 7
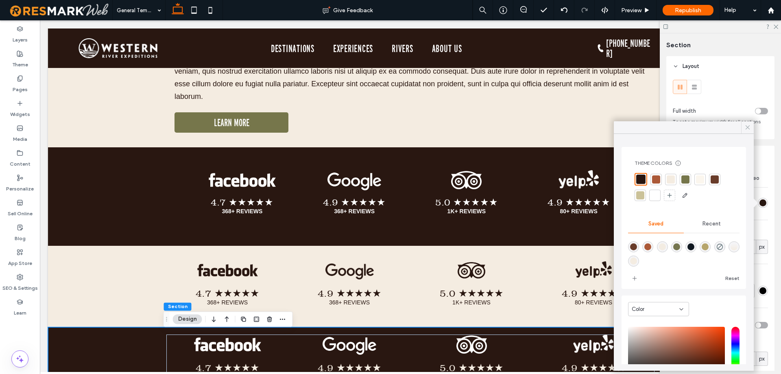
drag, startPoint x: 744, startPoint y: 132, endPoint x: 489, endPoint y: 274, distance: 291.8
click at [744, 132] on span at bounding box center [747, 127] width 7 height 12
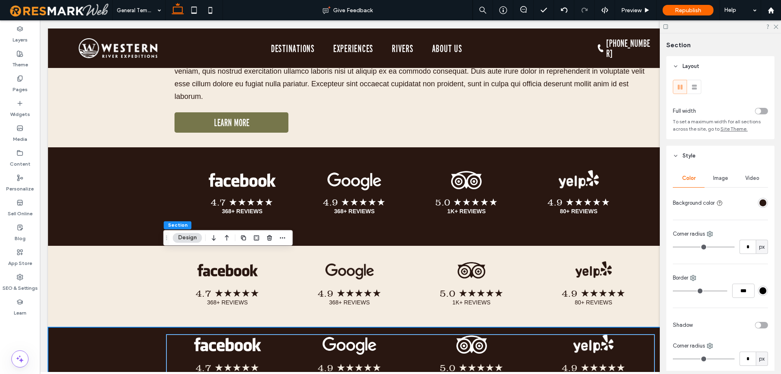
scroll to position [4252, 0]
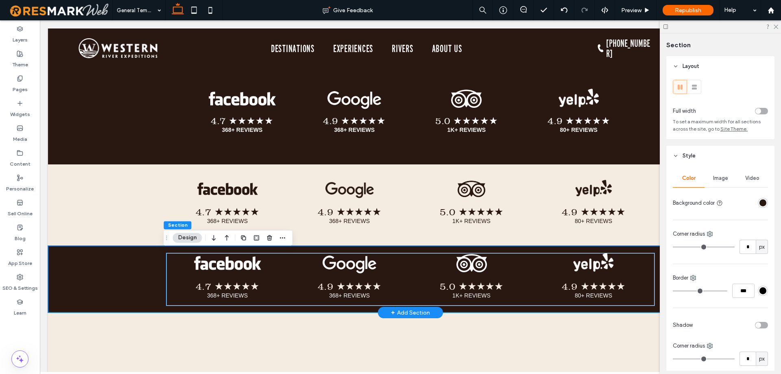
click at [518, 273] on link at bounding box center [471, 263] width 122 height 20
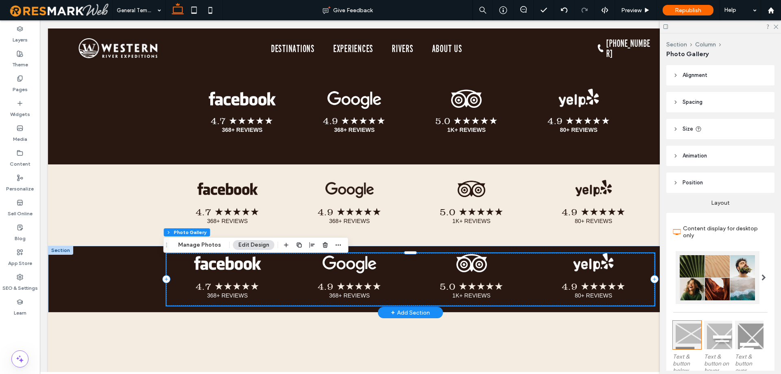
click at [532, 286] on span "4.9 ★★★★★ 80+ REVIEWS Button" at bounding box center [593, 289] width 122 height 32
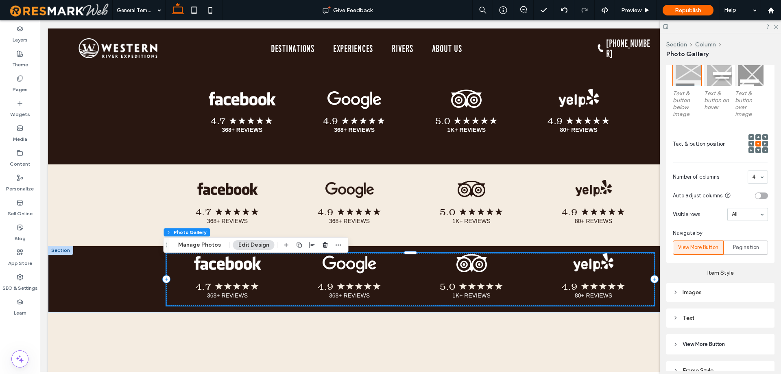
click at [681, 319] on div "Text" at bounding box center [720, 317] width 95 height 7
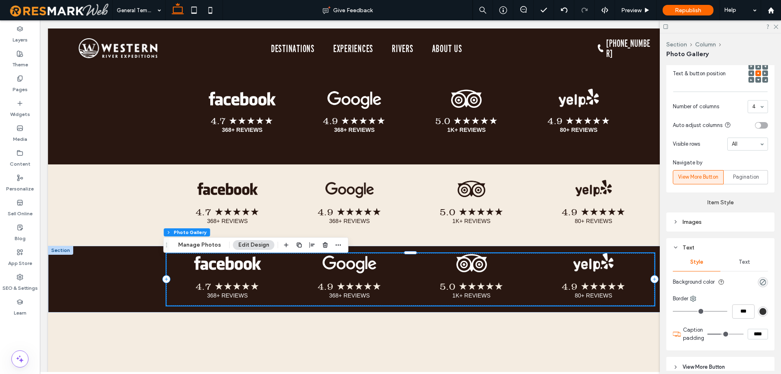
scroll to position [344, 0]
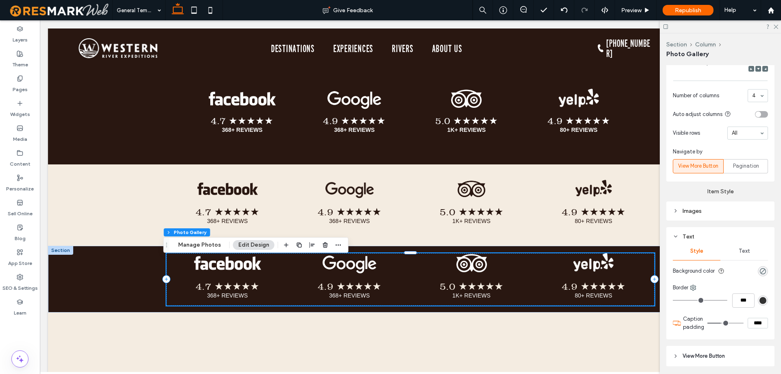
click at [744, 253] on div "Text" at bounding box center [744, 251] width 48 height 18
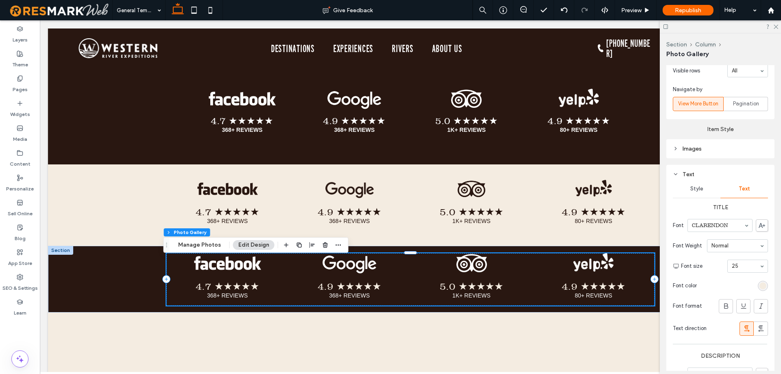
scroll to position [426, 0]
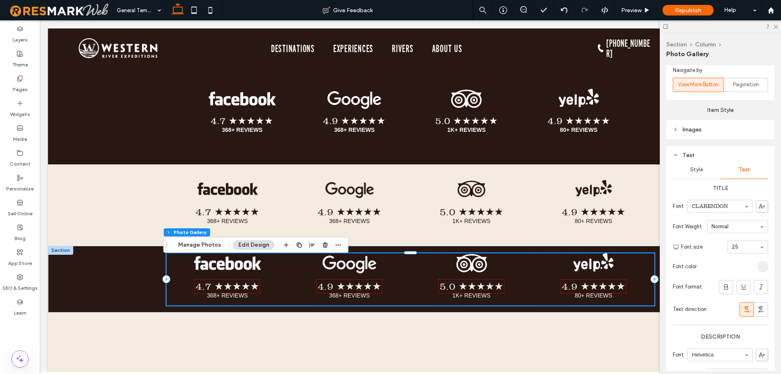
click at [758, 264] on div "rgb(244, 236, 225)" at bounding box center [763, 266] width 10 height 10
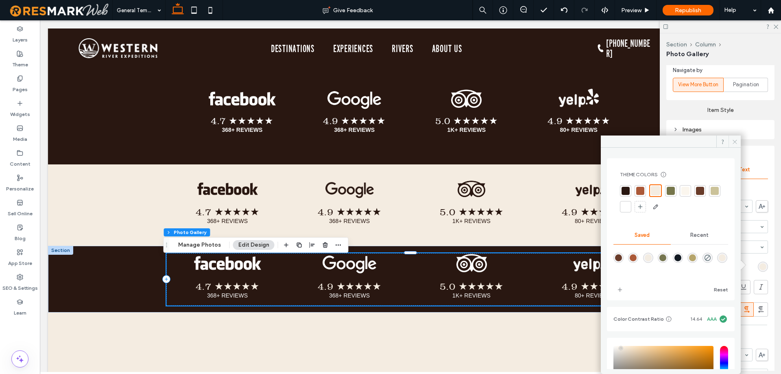
click at [736, 143] on icon at bounding box center [735, 142] width 6 height 6
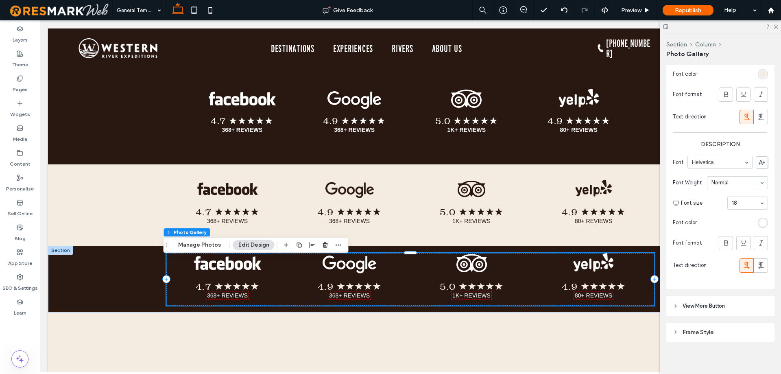
scroll to position [620, 0]
click at [759, 218] on div "rgb(255, 255, 255)" at bounding box center [762, 220] width 7 height 7
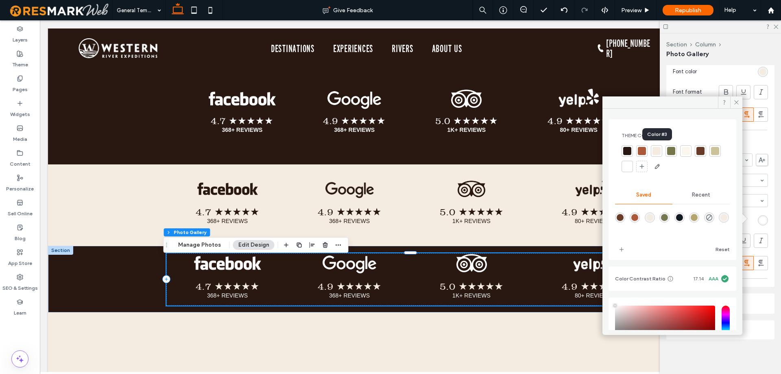
click at [656, 150] on div at bounding box center [656, 151] width 8 height 8
click at [735, 103] on use at bounding box center [736, 102] width 4 height 4
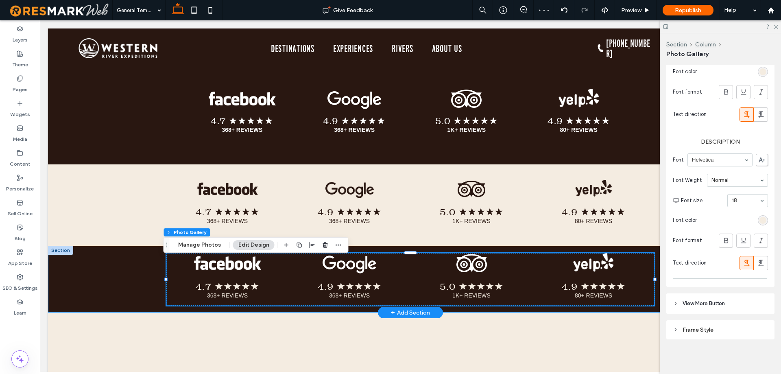
click at [114, 288] on div "4.7 ★★★★★ 368+ REVIEWS Button 4.9 ★★★★★ 368+ REVIEWS Button 5.0 ★★★★★ 1K+ REVIE…" at bounding box center [410, 279] width 725 height 67
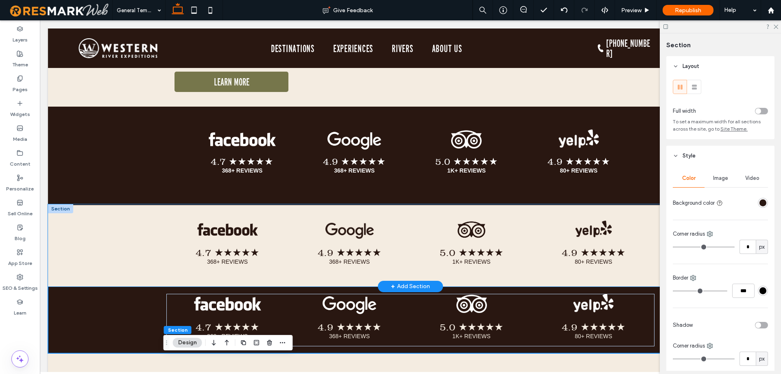
scroll to position [4130, 0]
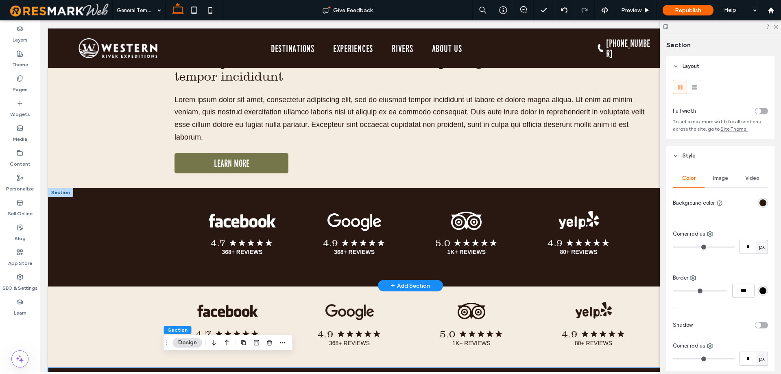
click at [63, 197] on div at bounding box center [60, 192] width 25 height 9
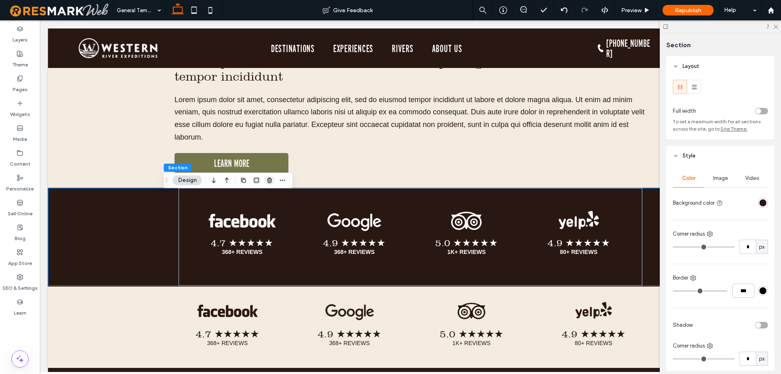
click at [271, 180] on use "button" at bounding box center [269, 179] width 5 height 5
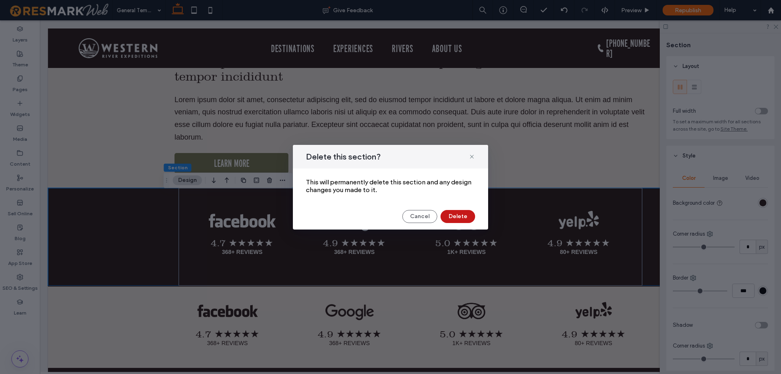
click at [463, 216] on button "Delete" at bounding box center [457, 216] width 35 height 13
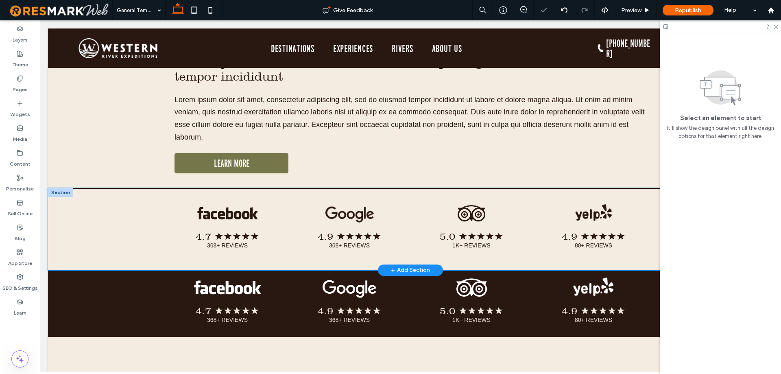
click at [95, 235] on div "4.7 ★★★★★ 368+ REVIEWS Button 4.9 ★★★★★ 368+ REVIEWS Button 5.0 ★★★★★ 1K+ REVIE…" at bounding box center [410, 229] width 725 height 82
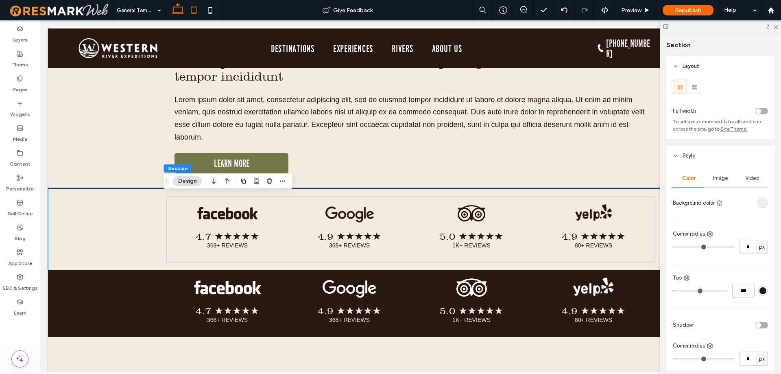
click at [186, 10] on icon at bounding box center [194, 10] width 16 height 16
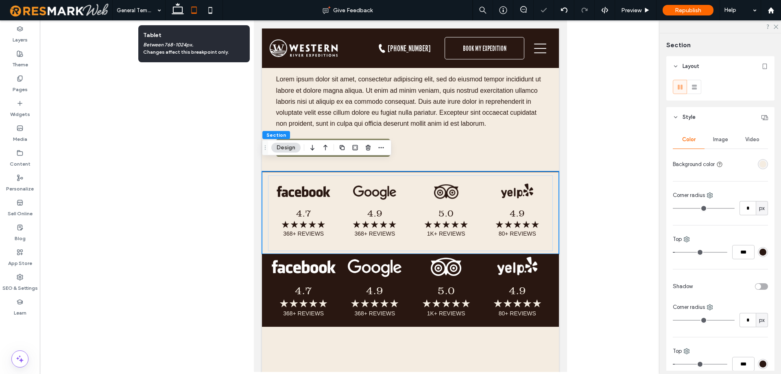
scroll to position [3932, 0]
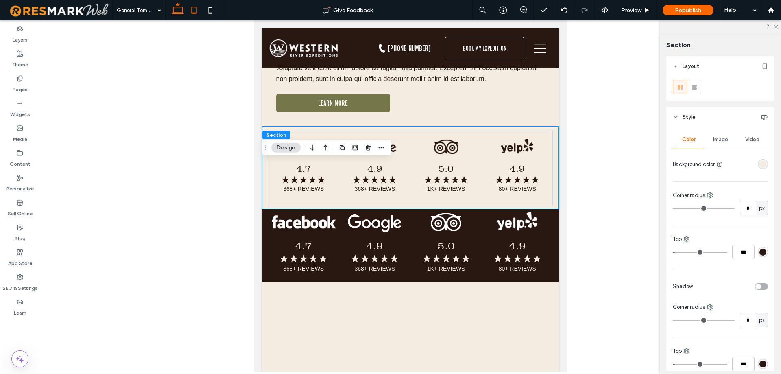
click at [178, 4] on use at bounding box center [178, 8] width 12 height 11
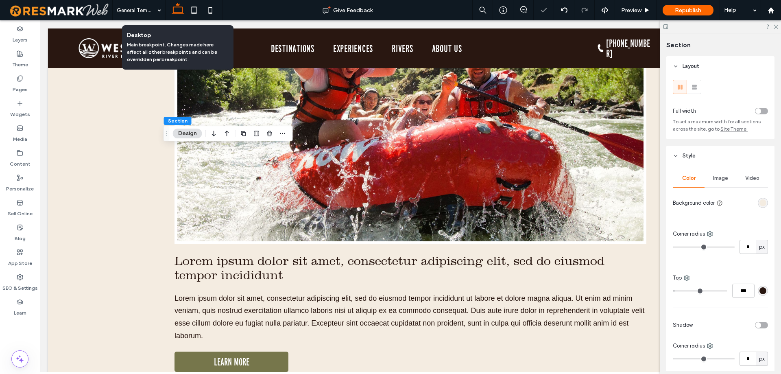
scroll to position [4178, 0]
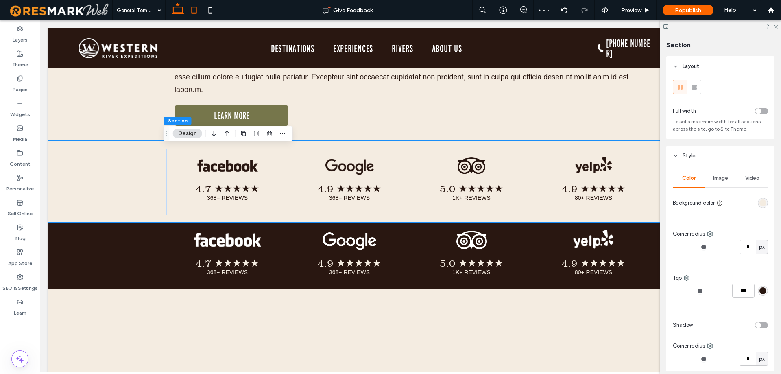
drag, startPoint x: 189, startPoint y: 9, endPoint x: 208, endPoint y: 218, distance: 209.8
click at [189, 9] on icon at bounding box center [194, 10] width 16 height 16
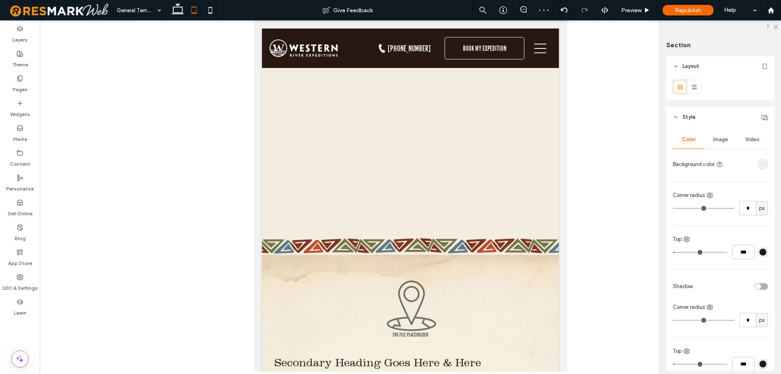
scroll to position [3932, 0]
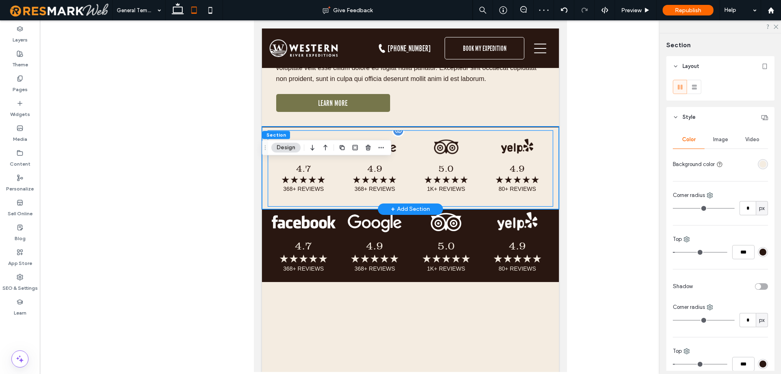
click at [403, 155] on link at bounding box center [374, 147] width 71 height 16
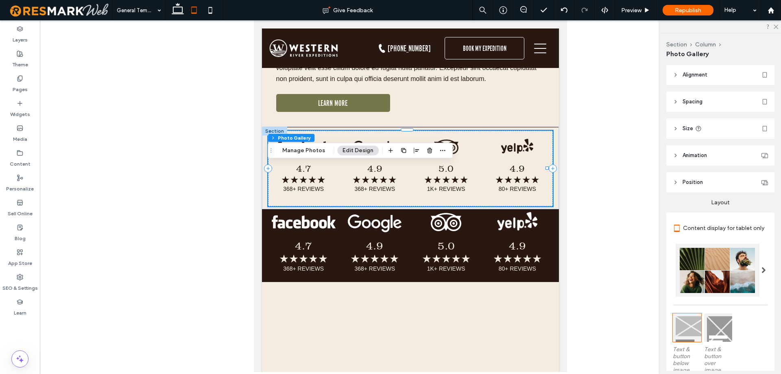
scroll to position [0, 0]
click at [686, 134] on header "Size" at bounding box center [720, 129] width 108 height 20
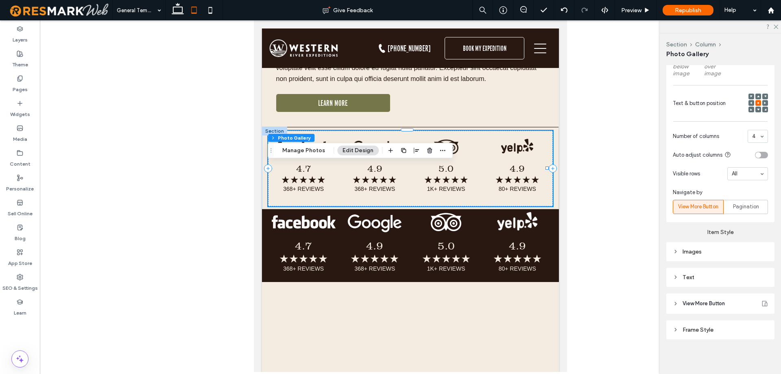
click at [703, 250] on div "Images" at bounding box center [720, 251] width 95 height 7
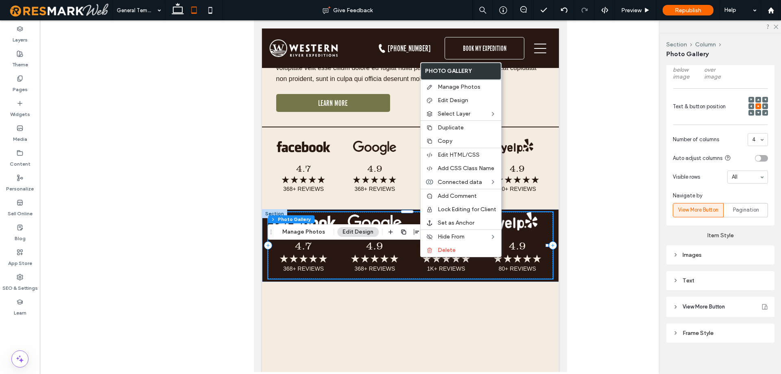
scroll to position [364, 0]
click at [714, 274] on div "Text" at bounding box center [720, 277] width 95 height 7
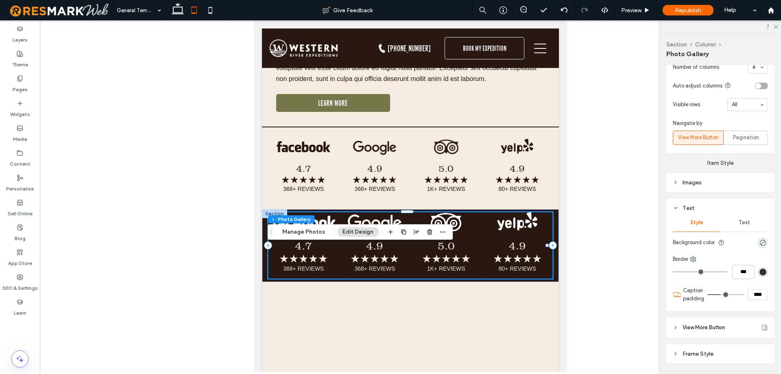
scroll to position [446, 0]
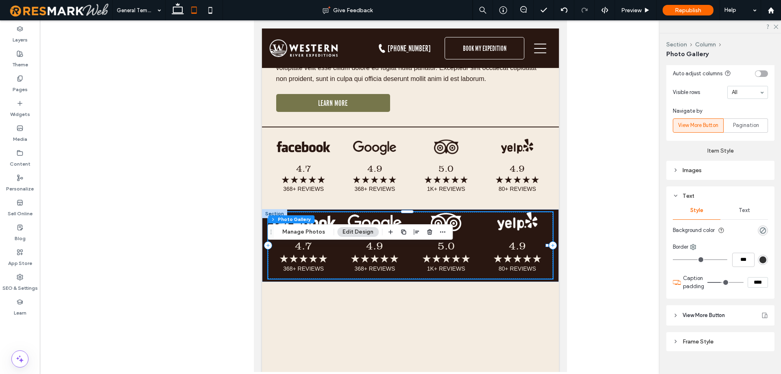
click at [741, 216] on div "Text" at bounding box center [744, 210] width 48 height 18
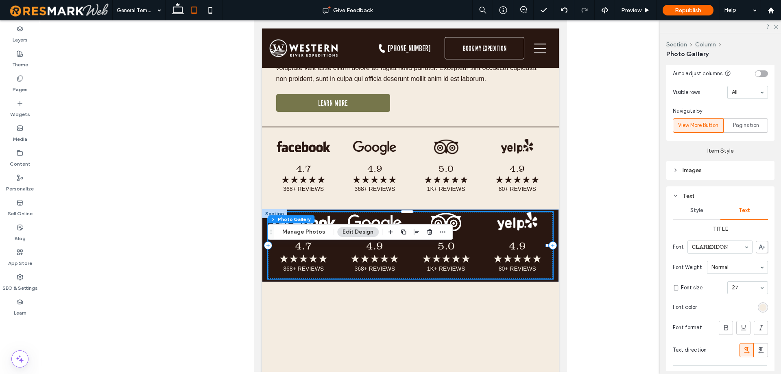
click at [715, 170] on div "Images" at bounding box center [720, 170] width 95 height 7
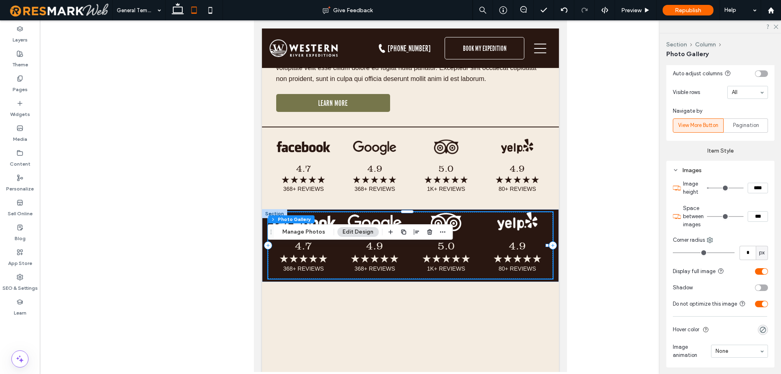
drag, startPoint x: 752, startPoint y: 185, endPoint x: 747, endPoint y: 187, distance: 5.0
click at [747, 187] on input "****" at bounding box center [757, 188] width 20 height 11
type input "****"
type input "**"
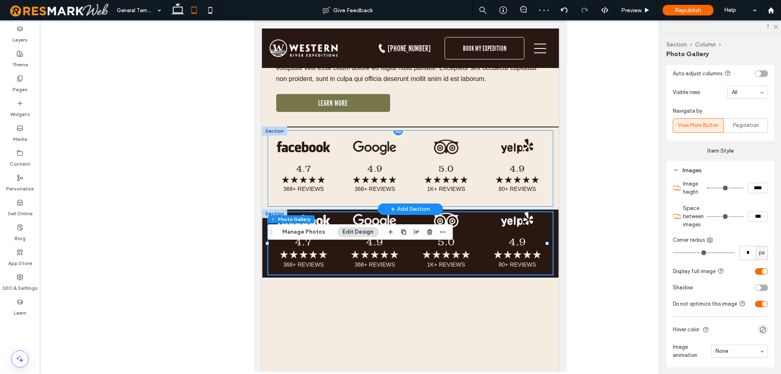
click at [530, 155] on link at bounding box center [516, 147] width 71 height 16
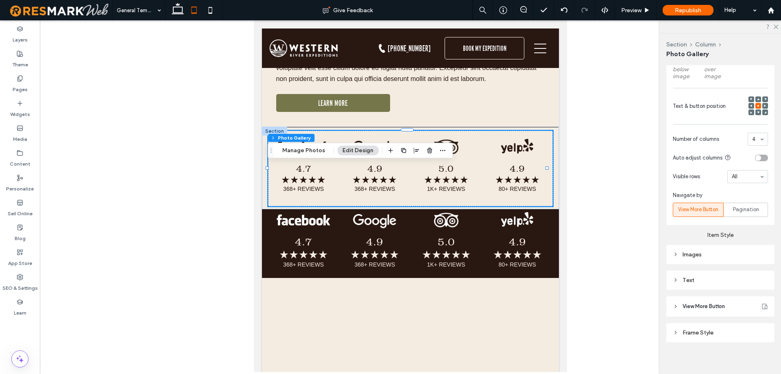
scroll to position [364, 0]
click at [678, 275] on icon at bounding box center [676, 277] width 6 height 6
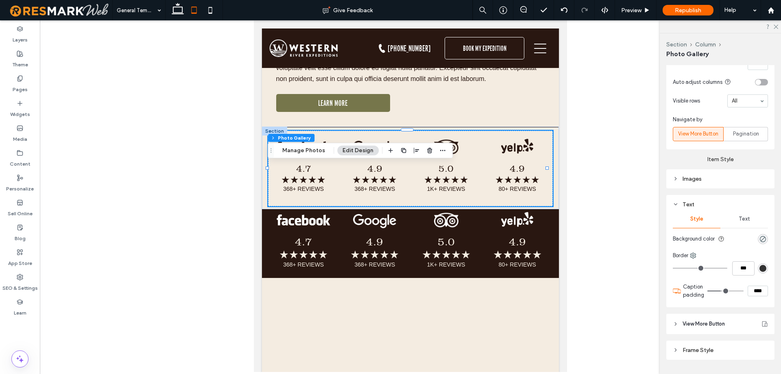
scroll to position [446, 0]
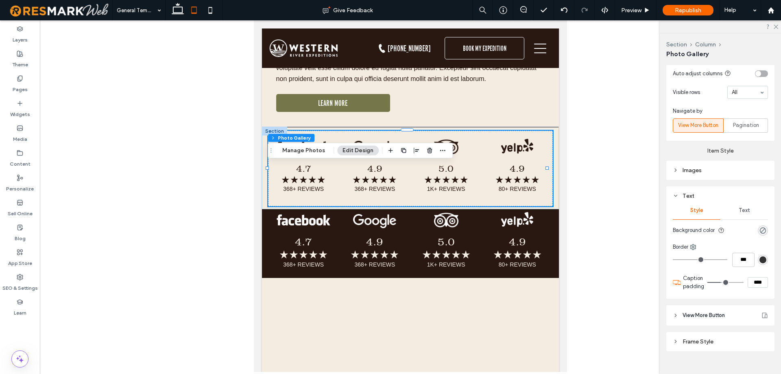
click at [722, 235] on section "Background color" at bounding box center [720, 230] width 95 height 18
click at [734, 215] on div "Text" at bounding box center [744, 210] width 48 height 18
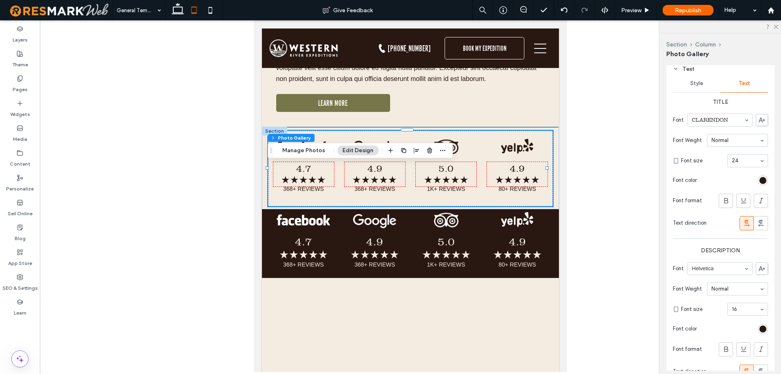
scroll to position [608, 0]
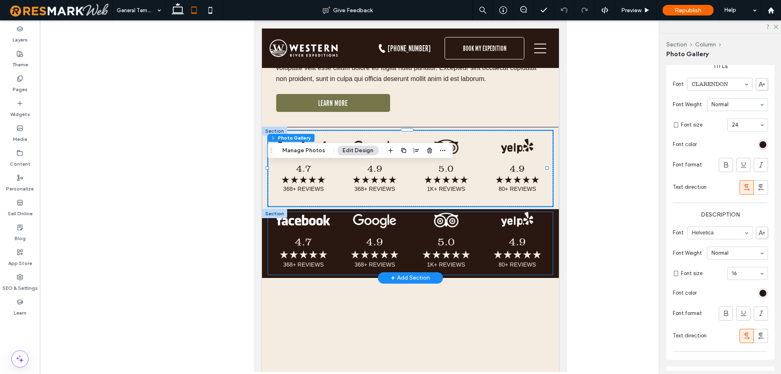
click at [535, 261] on h3 "4.9 ★★★★★" at bounding box center [517, 248] width 59 height 26
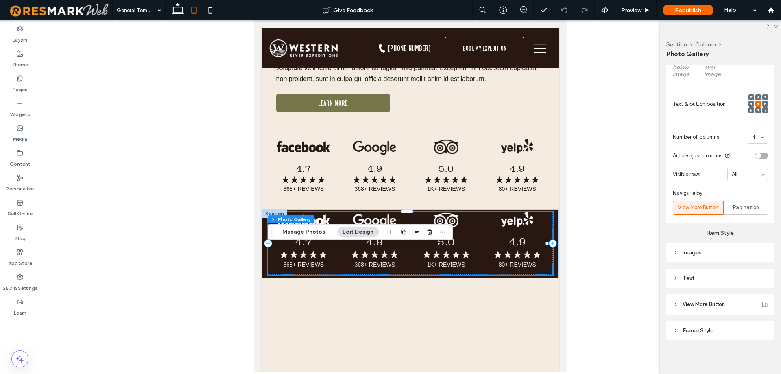
scroll to position [364, 0]
click at [706, 272] on div "Text" at bounding box center [720, 277] width 95 height 11
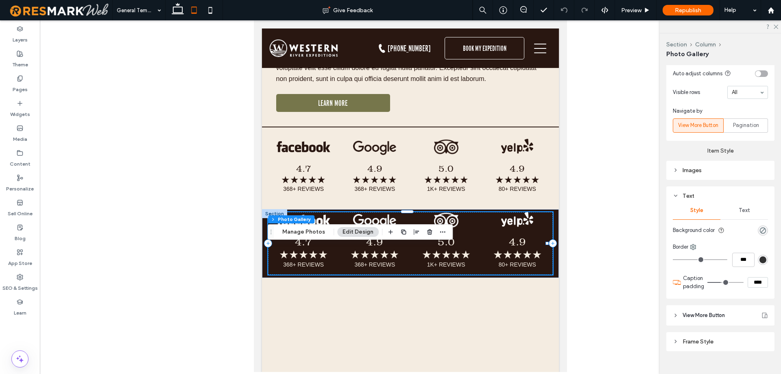
click at [749, 212] on div "Text" at bounding box center [744, 210] width 48 height 18
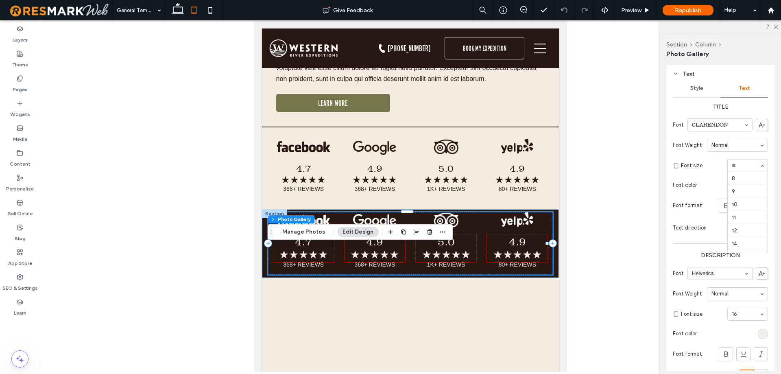
scroll to position [130, 0]
type input "**"
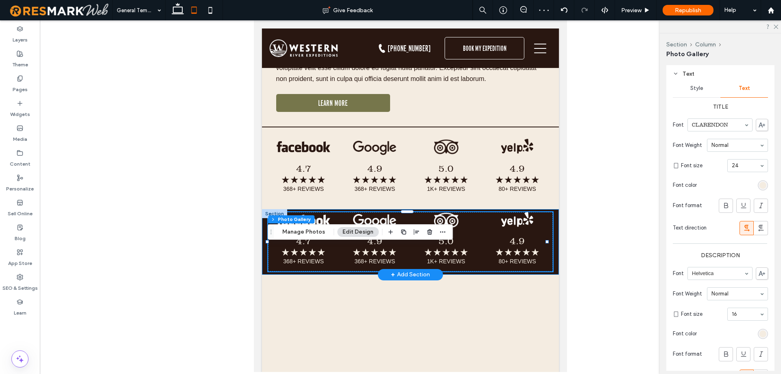
click at [551, 274] on div "4.7 ★★★★★ 368+ REVIEWS Button 4.9 ★★★★★ 368+ REVIEWS Button 5.0 ★★★★★ 1K+ REVIE…" at bounding box center [410, 241] width 297 height 65
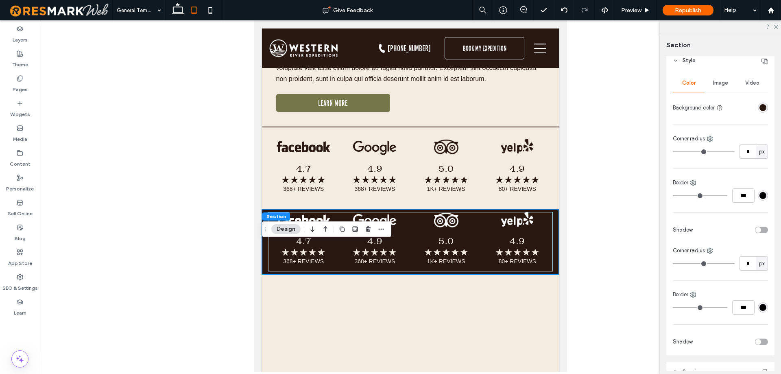
scroll to position [154, 0]
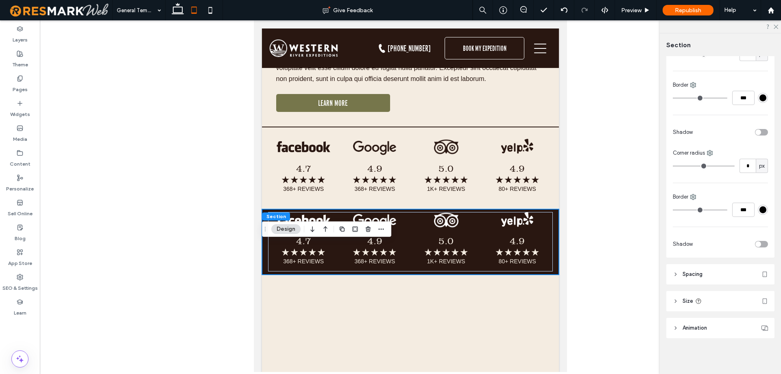
click at [718, 277] on header "Spacing" at bounding box center [720, 274] width 108 height 20
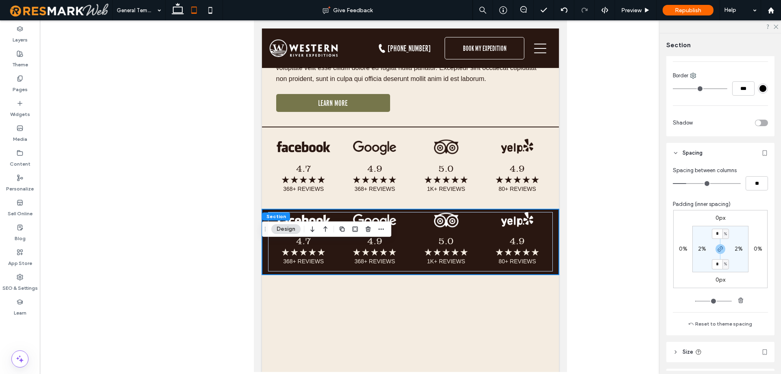
scroll to position [276, 0]
click at [270, 135] on div at bounding box center [274, 130] width 25 height 9
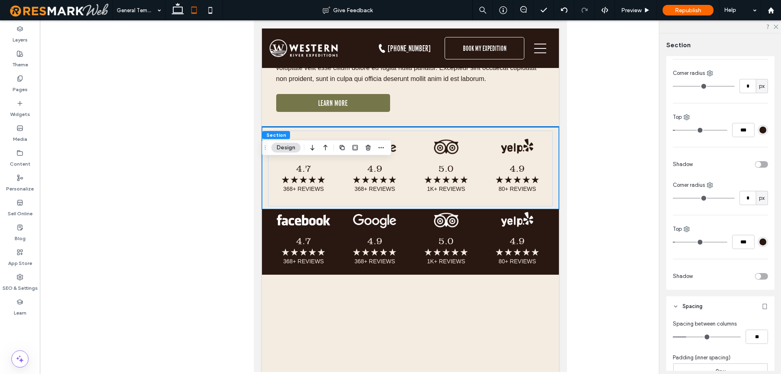
scroll to position [326, 0]
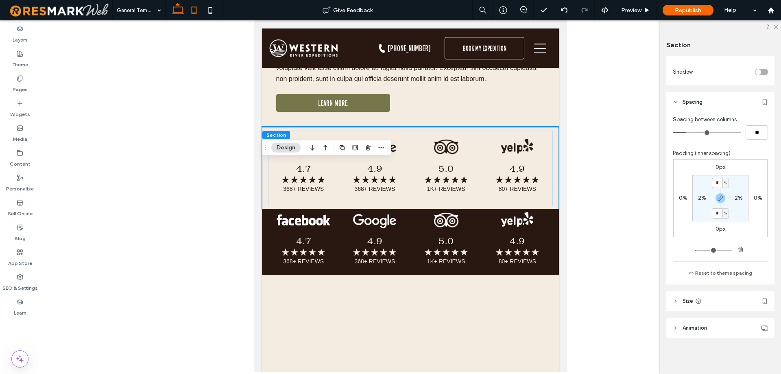
click at [175, 12] on icon at bounding box center [178, 10] width 16 height 16
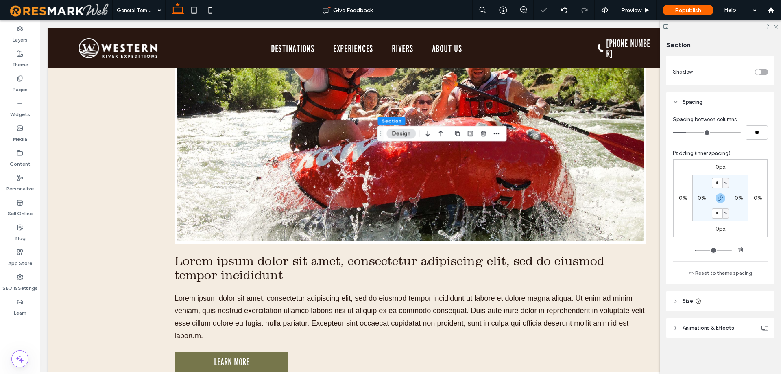
scroll to position [4178, 0]
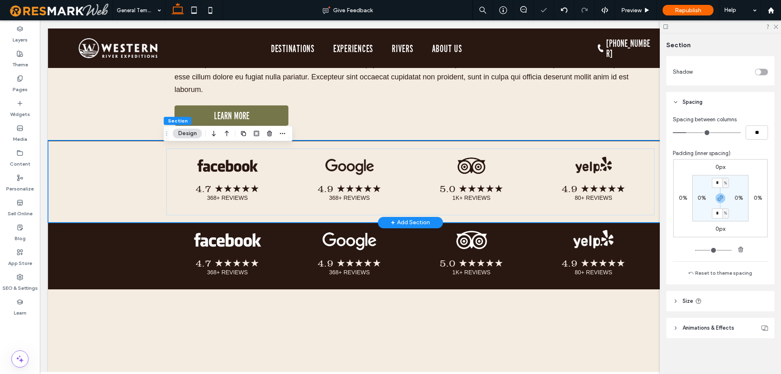
click at [101, 183] on div "4.7 ★★★★★ 368+ REVIEWS Button 4.9 ★★★★★ 368+ REVIEWS Button 5.0 ★★★★★ 1K+ REVIE…" at bounding box center [410, 181] width 725 height 82
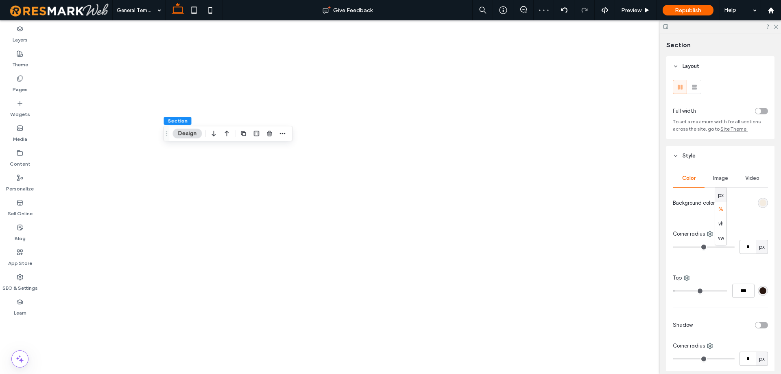
click at [725, 197] on div "px" at bounding box center [720, 195] width 11 height 14
type input "***"
type input "*"
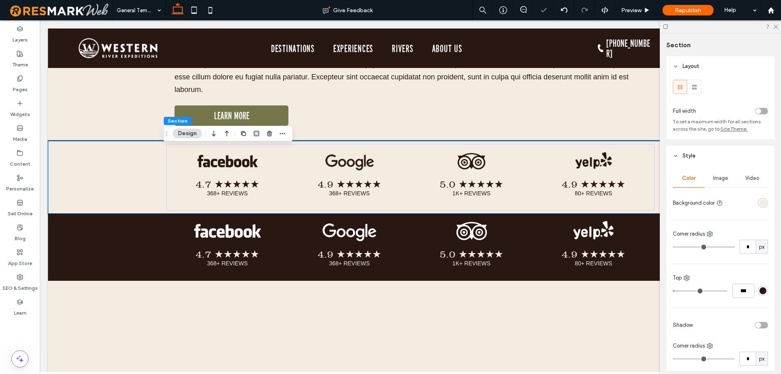
scroll to position [365, 0]
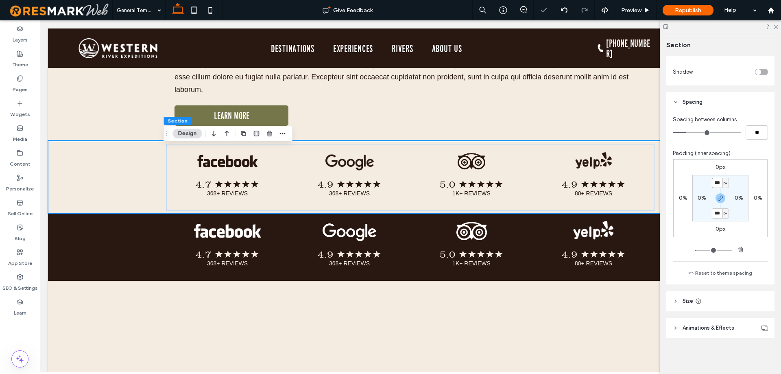
click at [718, 185] on input "***" at bounding box center [717, 183] width 11 height 10
type input "**"
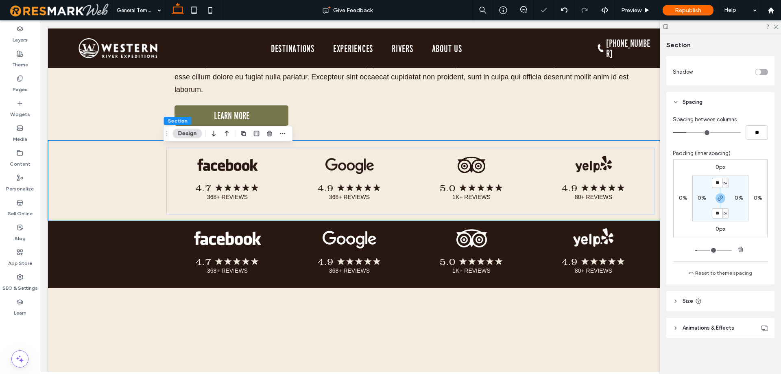
click at [716, 181] on input "**" at bounding box center [717, 183] width 11 height 10
click at [716, 182] on input "**" at bounding box center [717, 183] width 11 height 10
type input "**"
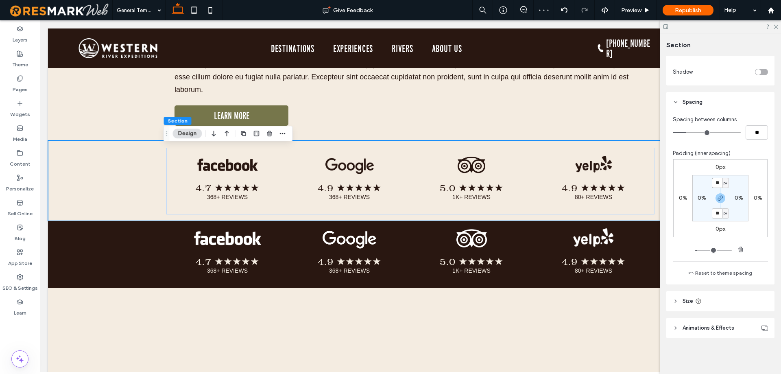
type input "**"
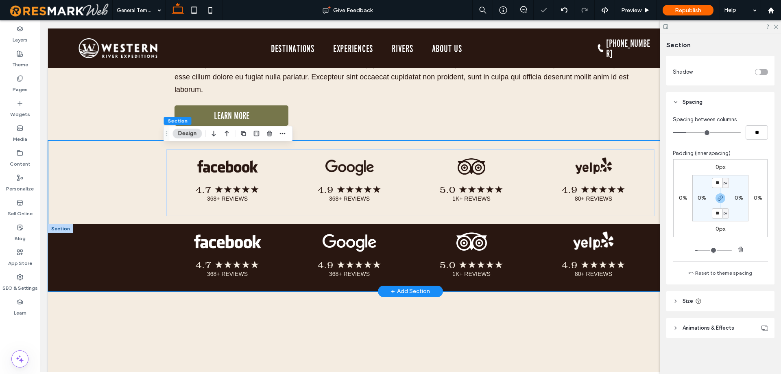
click at [124, 254] on div "4.7 ★★★★★ 368+ REVIEWS Button 4.9 ★★★★★ 368+ REVIEWS Button 5.0 ★★★★★ 1K+ REVIE…" at bounding box center [410, 257] width 725 height 67
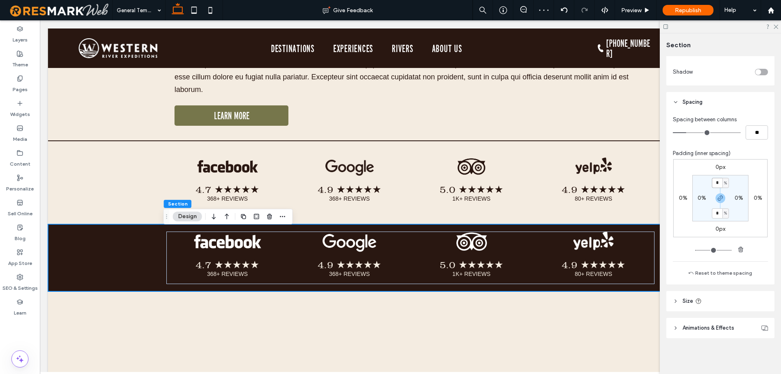
click at [718, 184] on input "*" at bounding box center [717, 183] width 11 height 10
type input "*"
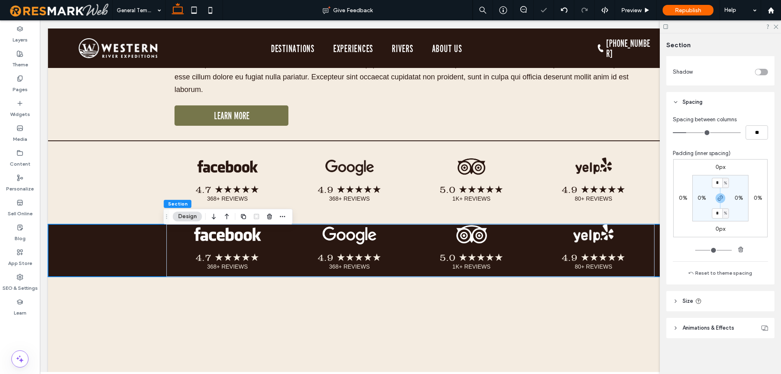
click at [725, 182] on div "%" at bounding box center [725, 183] width 5 height 8
click at [725, 194] on div "px" at bounding box center [720, 195] width 11 height 14
click at [717, 188] on input "*" at bounding box center [717, 183] width 11 height 10
type input "**"
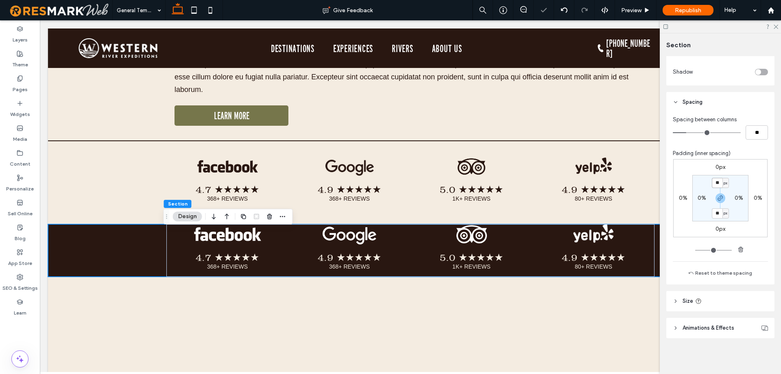
type input "**"
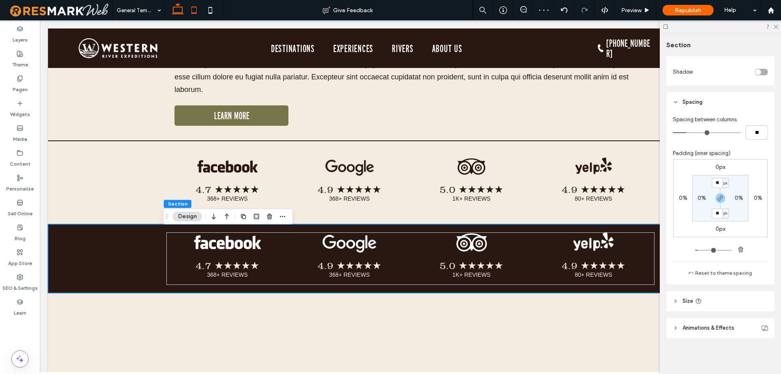
click at [194, 10] on icon at bounding box center [194, 10] width 16 height 16
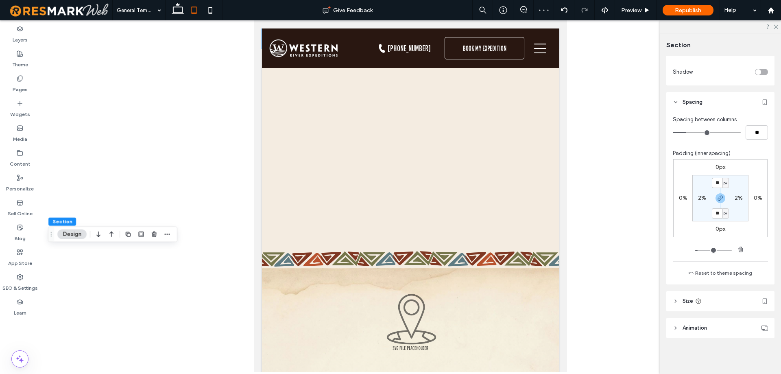
scroll to position [3937, 0]
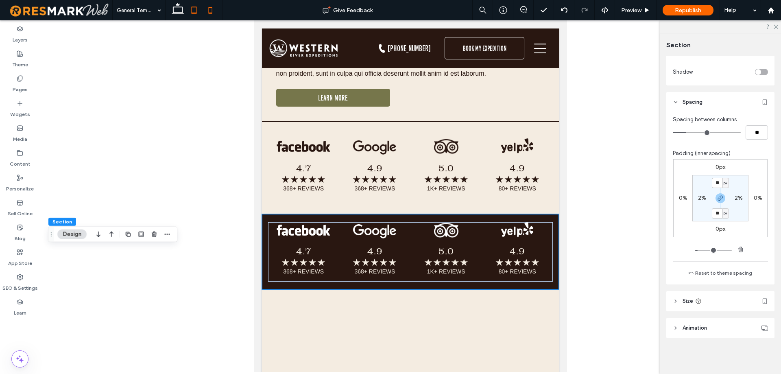
click at [215, 11] on icon at bounding box center [210, 10] width 16 height 16
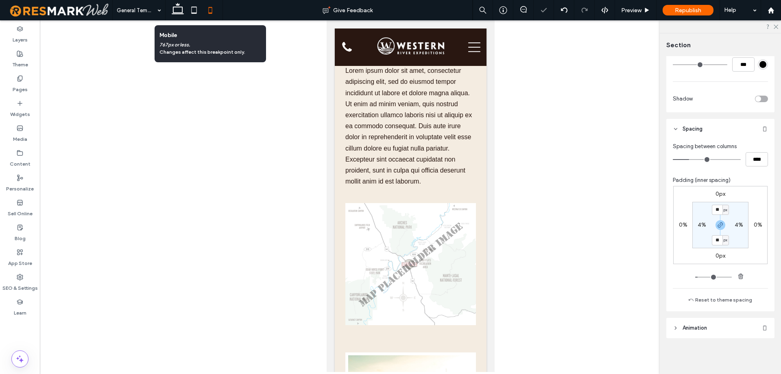
scroll to position [5030, 0]
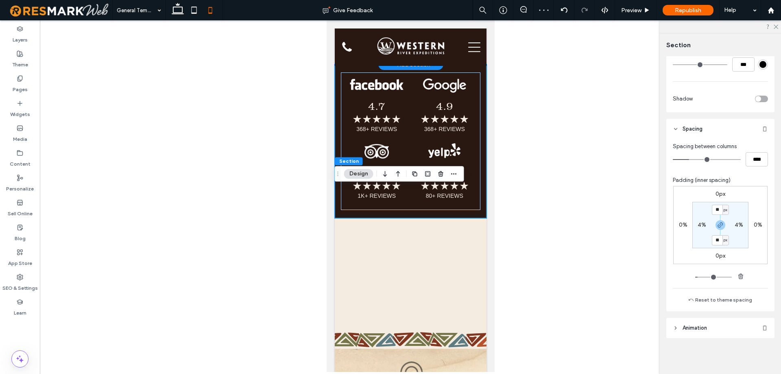
click at [467, 17] on link at bounding box center [445, 10] width 70 height 14
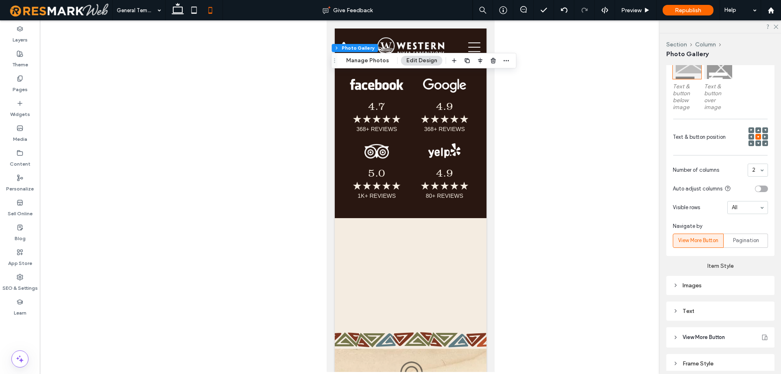
drag, startPoint x: 703, startPoint y: 317, endPoint x: 723, endPoint y: 287, distance: 35.4
click at [703, 314] on div "Text" at bounding box center [720, 310] width 95 height 7
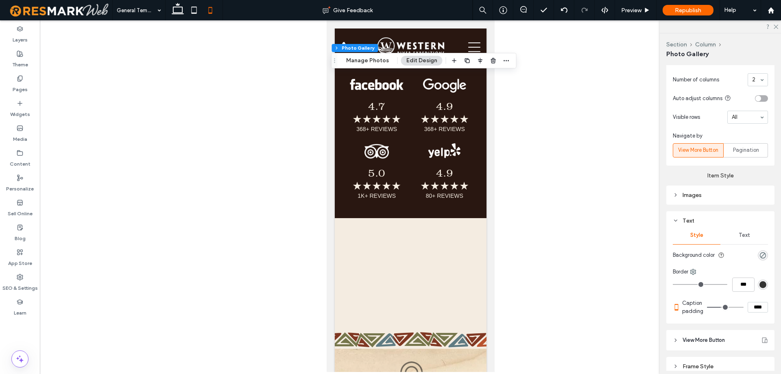
scroll to position [453, 0]
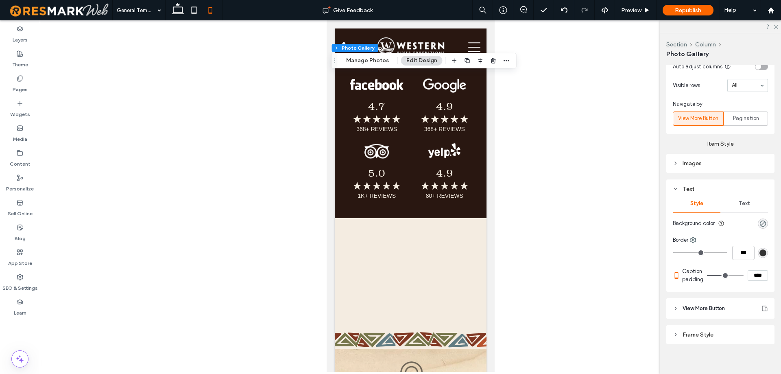
click at [747, 209] on div "Text" at bounding box center [744, 203] width 48 height 18
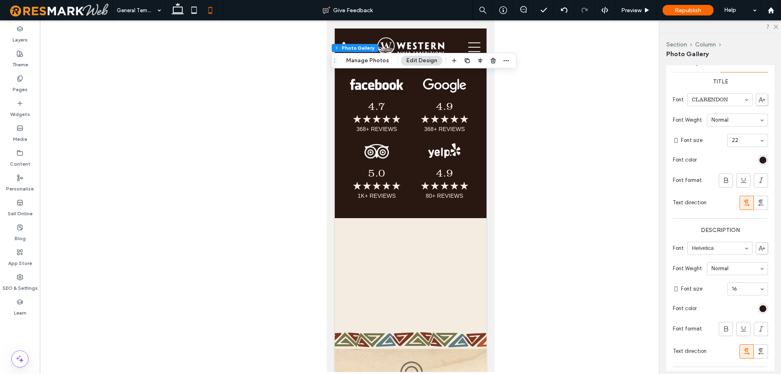
scroll to position [615, 0]
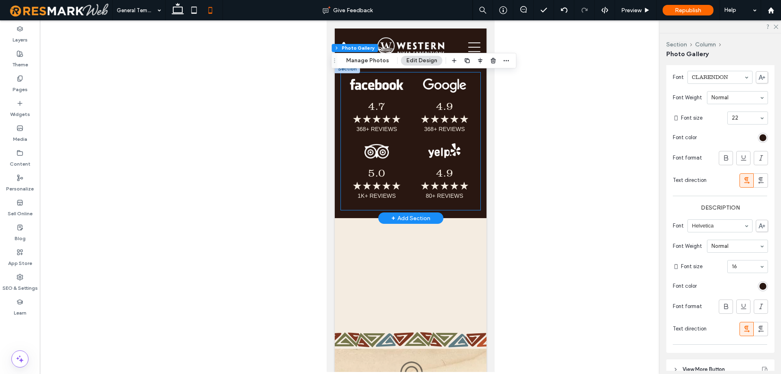
click at [444, 126] on h3 "4.9 ★★★★★" at bounding box center [444, 113] width 52 height 26
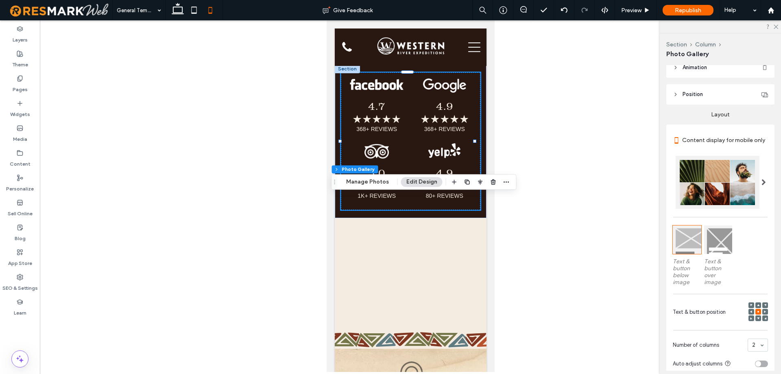
scroll to position [366, 0]
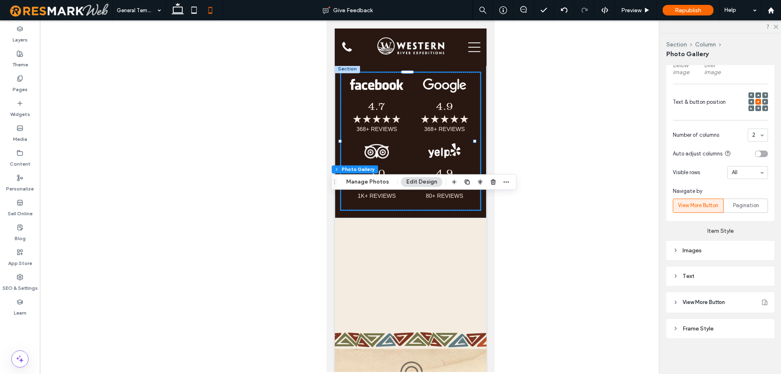
drag, startPoint x: 718, startPoint y: 283, endPoint x: 727, endPoint y: 276, distance: 12.0
click at [718, 279] on div "Text" at bounding box center [720, 275] width 95 height 7
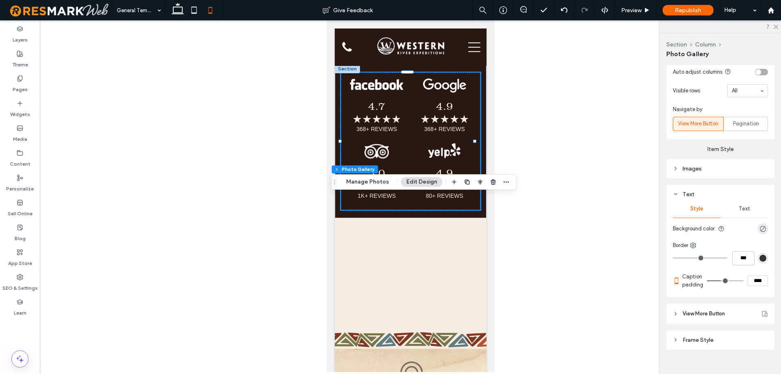
click at [750, 211] on div "Text" at bounding box center [744, 209] width 48 height 18
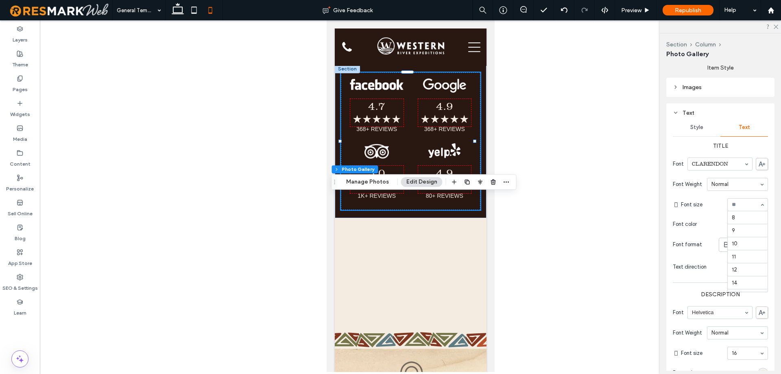
scroll to position [10, 0]
type input "**"
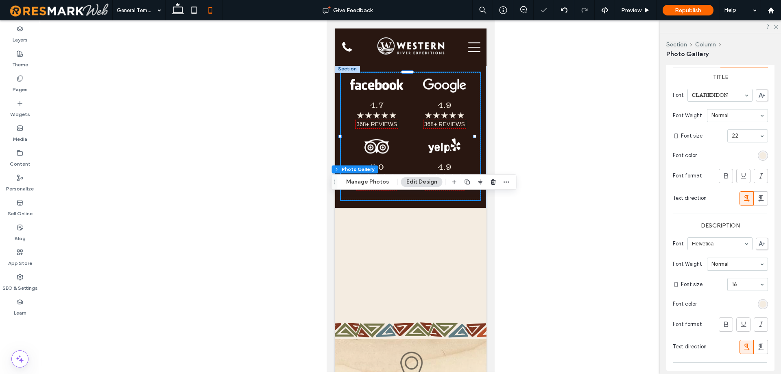
scroll to position [651, 0]
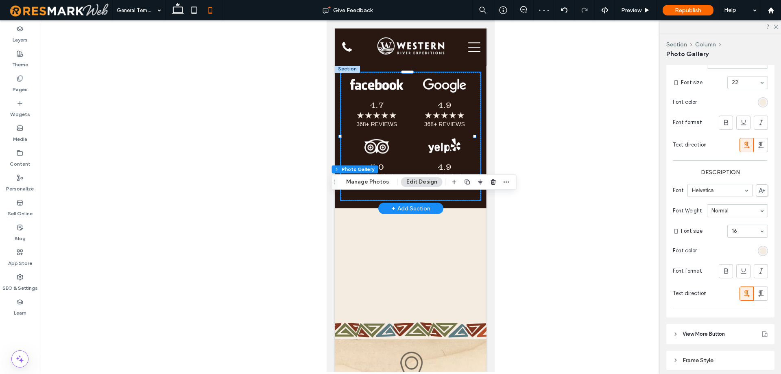
click at [478, 208] on div "4.7 ★★★★★ 368+ REVIEWS Button 4.9 ★★★★★ 368+ REVIEWS Button 5.0 ★★★★★ 1K+ REVIE…" at bounding box center [410, 136] width 152 height 144
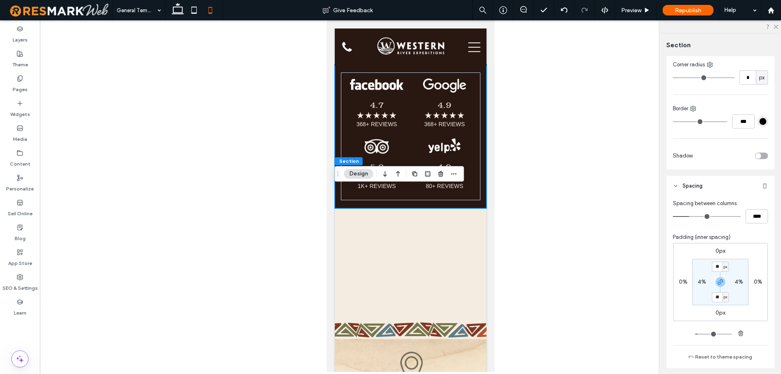
scroll to position [244, 0]
click at [702, 281] on label "4%" at bounding box center [701, 279] width 9 height 7
click at [705, 281] on span "%" at bounding box center [706, 280] width 3 height 8
click at [703, 290] on span "px" at bounding box center [702, 292] width 6 height 8
type input "**"
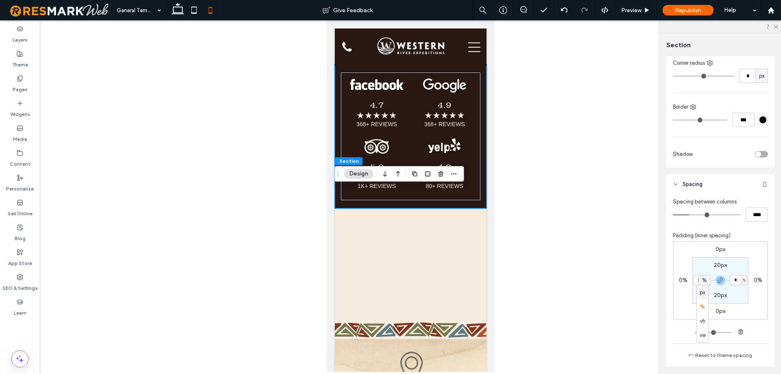
type input "****"
type input "**"
click at [698, 281] on input "****" at bounding box center [698, 280] width 11 height 10
type input "**"
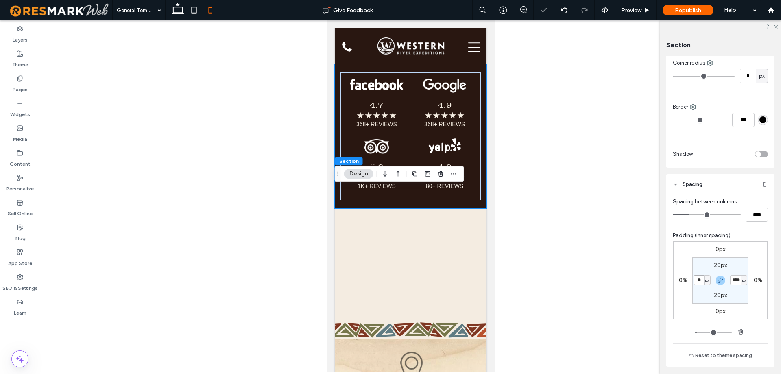
type input "**"
drag, startPoint x: 476, startPoint y: 131, endPoint x: 936, endPoint y: 248, distance: 475.4
click at [476, 64] on div "4.7 ★★★★★ 368+ REVIEWS Button 4.9 ★★★★★ 368+ REVIEWS Button 5.0 ★★★★★ 1K+ REVIE…" at bounding box center [410, 5] width 152 height 119
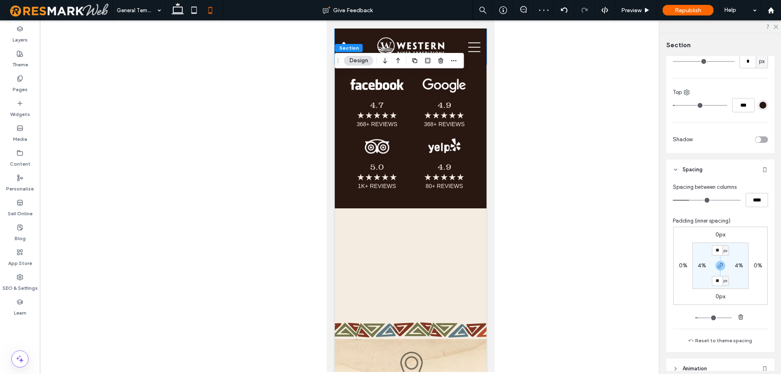
scroll to position [299, 0]
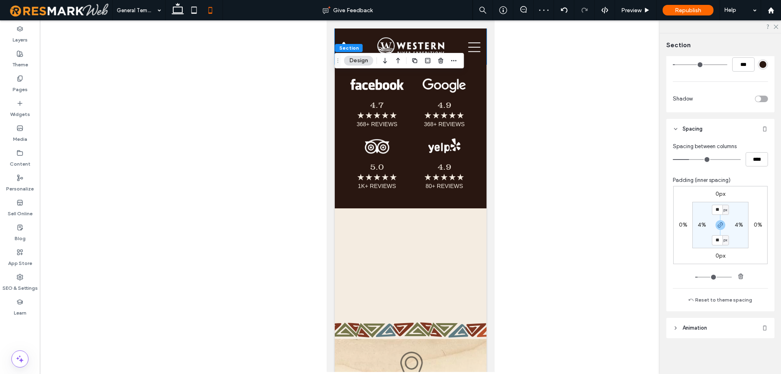
click at [697, 224] on label "4%" at bounding box center [701, 224] width 9 height 7
click at [704, 225] on div "%" at bounding box center [707, 225] width 7 height 10
click at [703, 235] on span "px" at bounding box center [702, 237] width 6 height 8
type input "**"
type input "****"
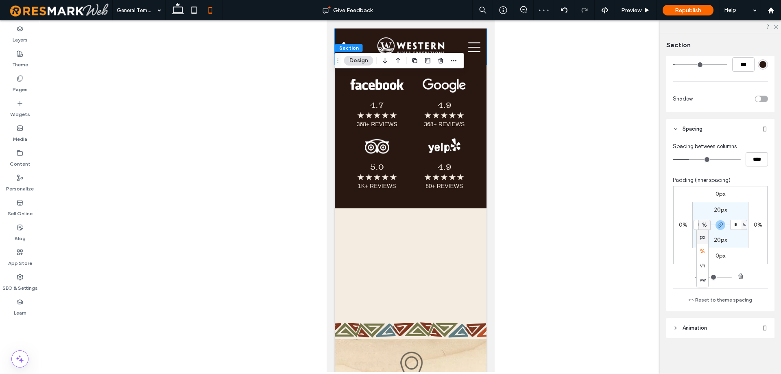
type input "****"
click at [697, 227] on input "****" at bounding box center [698, 225] width 11 height 10
type input "**"
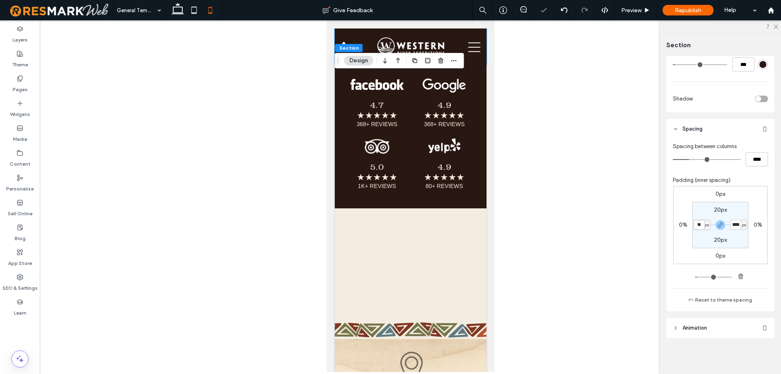
type input "**"
click at [171, 11] on icon at bounding box center [178, 10] width 16 height 16
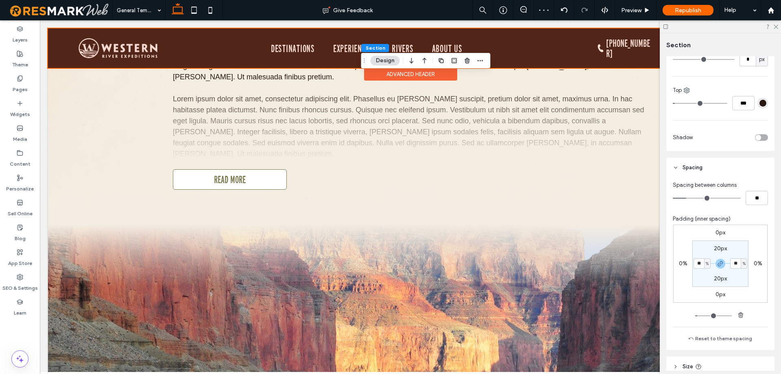
type input "*"
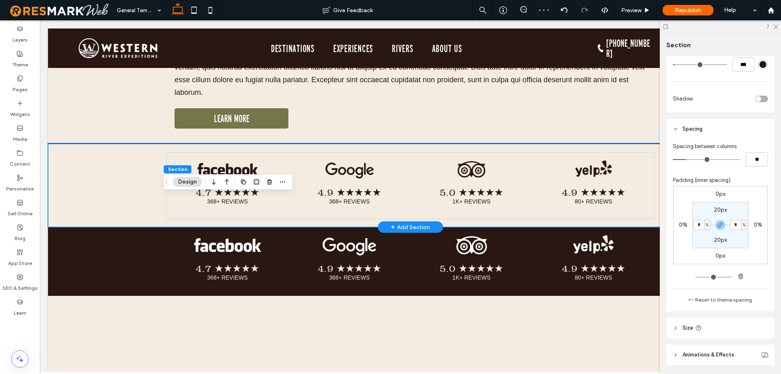
scroll to position [4130, 0]
